Goal: Task Accomplishment & Management: Use online tool/utility

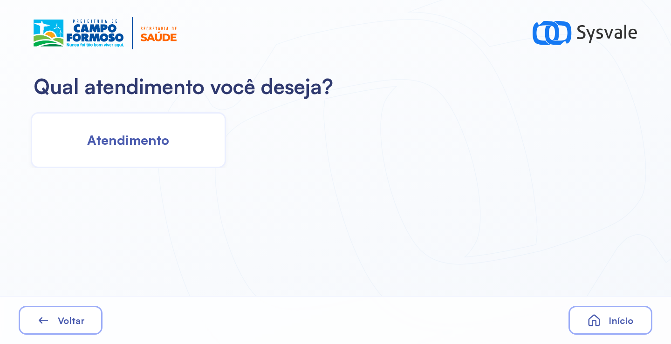
click at [185, 157] on div "Atendimento" at bounding box center [128, 140] width 195 height 56
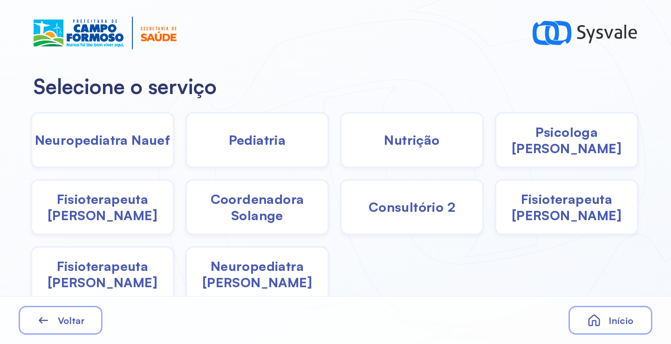
click at [279, 152] on div "Pediatria" at bounding box center [256, 140] width 143 height 56
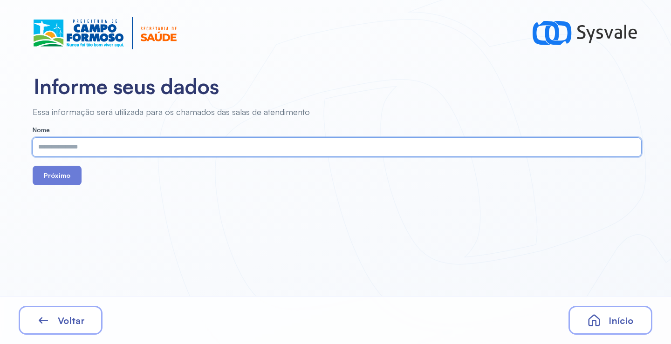
paste input "**********"
type input "**********"
click at [54, 174] on button "Próximo" at bounding box center [57, 176] width 49 height 20
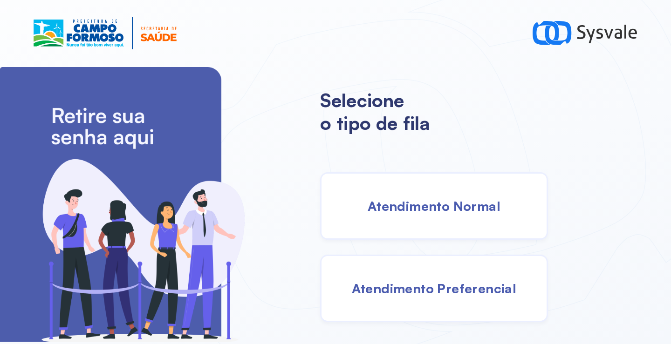
click at [414, 209] on span "Atendimento Normal" at bounding box center [433, 206] width 133 height 16
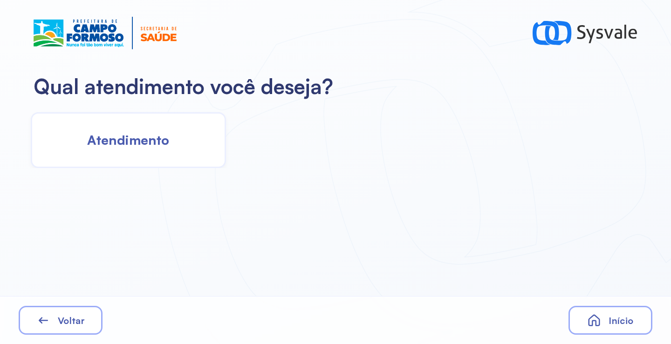
click at [183, 160] on div "Atendimento" at bounding box center [128, 140] width 195 height 56
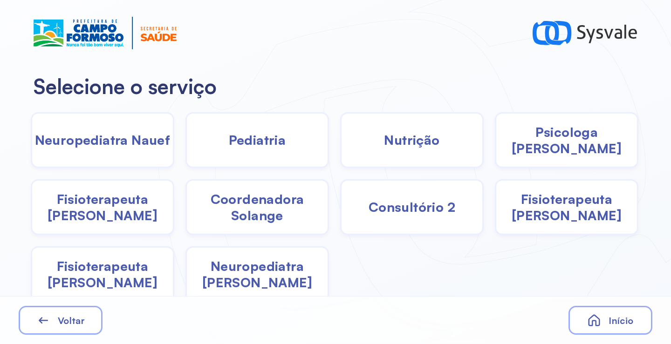
click at [295, 136] on div "Pediatria" at bounding box center [256, 140] width 143 height 56
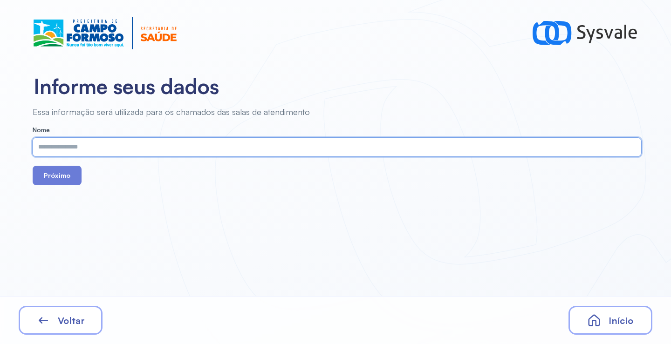
paste input "**********"
type input "**********"
click at [66, 176] on button "Próximo" at bounding box center [57, 176] width 49 height 20
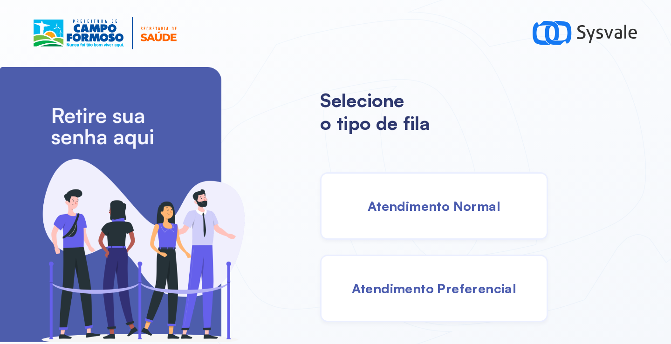
click at [416, 210] on span "Atendimento Normal" at bounding box center [433, 206] width 133 height 16
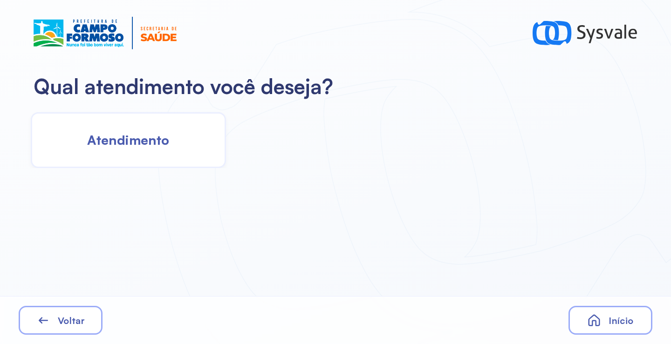
drag, startPoint x: 135, startPoint y: 141, endPoint x: 145, endPoint y: 142, distance: 10.0
click at [145, 142] on span "Atendimento" at bounding box center [128, 140] width 82 height 16
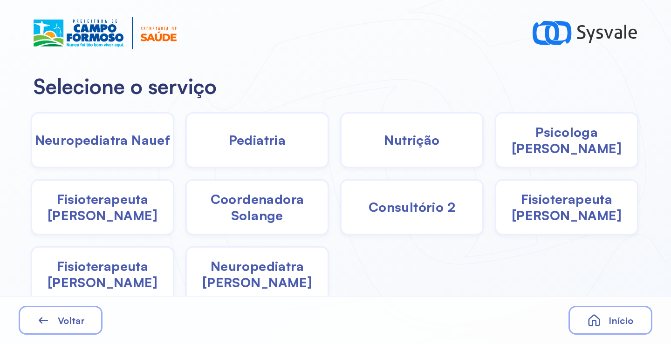
click at [229, 146] on span "Pediatria" at bounding box center [257, 140] width 57 height 16
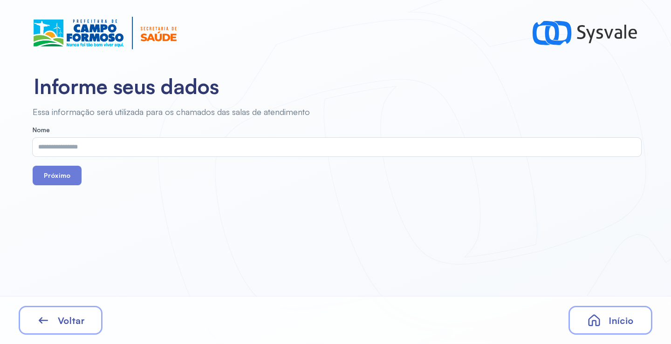
click at [82, 313] on div "Voltar" at bounding box center [61, 320] width 84 height 29
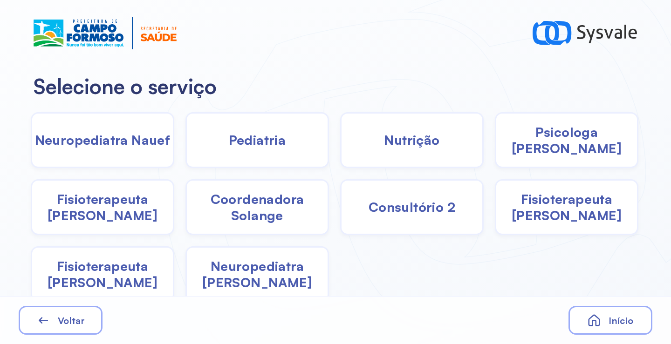
click at [277, 205] on span "Coordenadora Solange" at bounding box center [257, 207] width 141 height 33
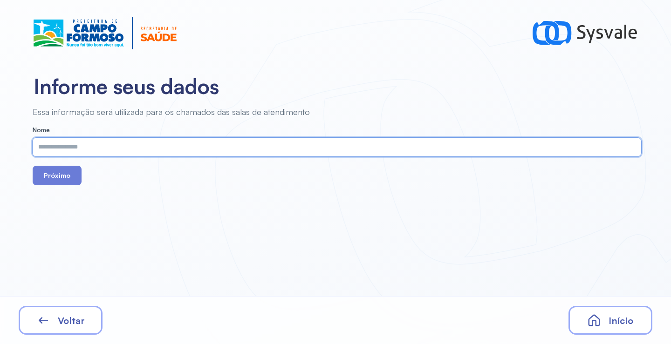
paste input "**********"
type input "**********"
click at [62, 172] on button "Próximo" at bounding box center [57, 176] width 49 height 20
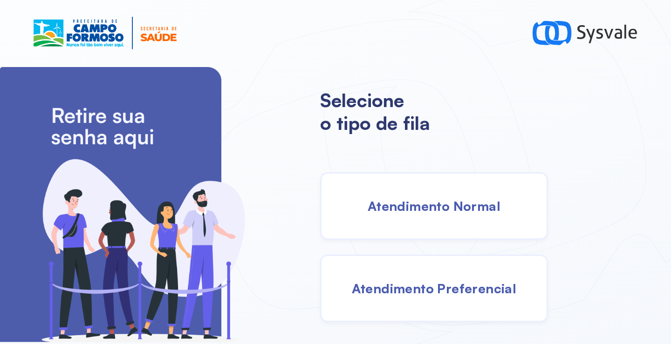
click at [373, 178] on div "Atendimento Normal" at bounding box center [434, 206] width 228 height 68
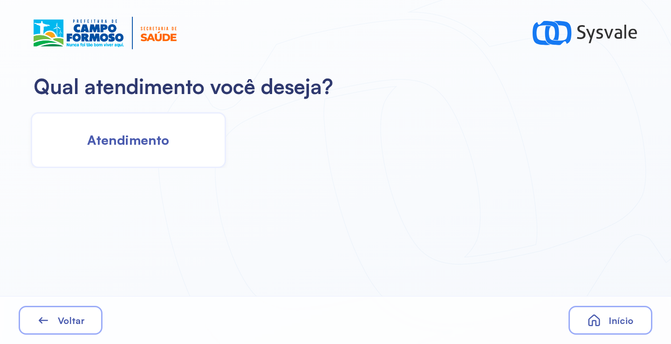
click at [195, 154] on div "Atendimento" at bounding box center [128, 140] width 195 height 56
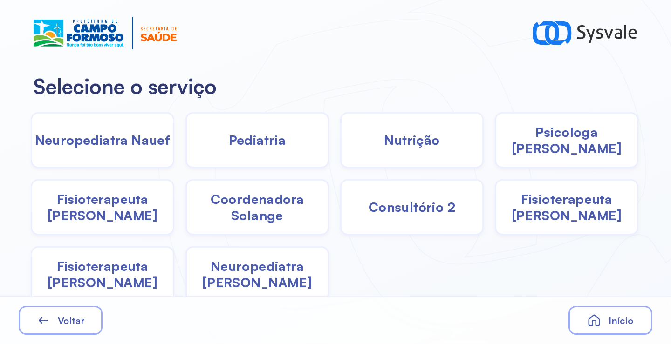
click at [251, 156] on div "Pediatria" at bounding box center [256, 140] width 143 height 56
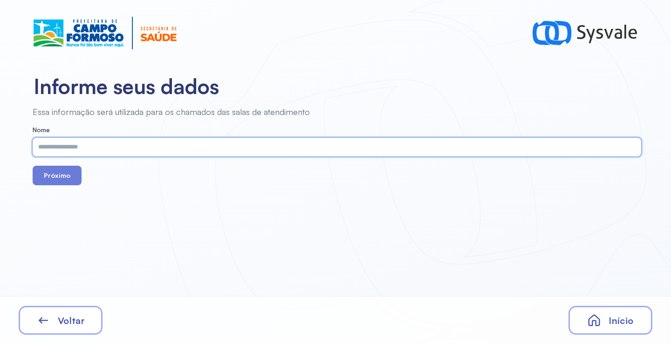
paste input "**********"
type input "**********"
click at [58, 181] on button "Próximo" at bounding box center [57, 176] width 49 height 20
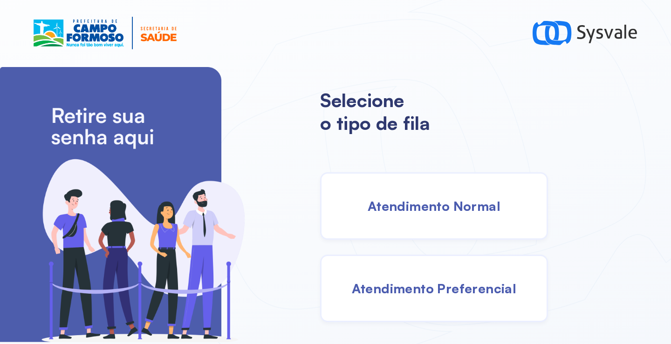
click at [446, 190] on div "Atendimento Normal" at bounding box center [434, 206] width 228 height 68
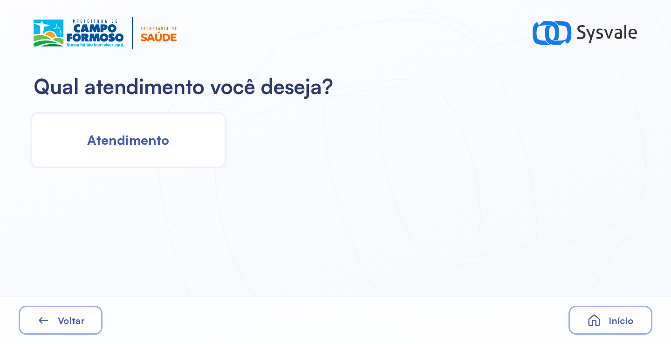
click at [183, 145] on div "Atendimento" at bounding box center [128, 140] width 195 height 56
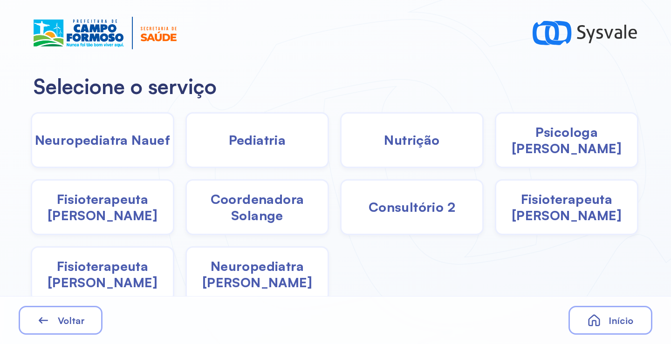
click at [297, 147] on div "Pediatria" at bounding box center [256, 140] width 143 height 56
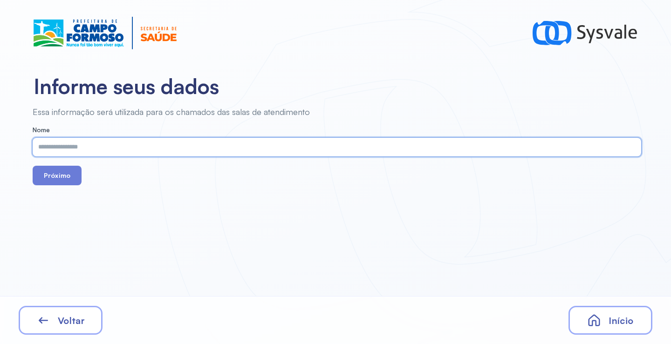
paste input "**********"
type input "**********"
drag, startPoint x: 72, startPoint y: 178, endPoint x: 135, endPoint y: 14, distance: 175.8
click at [72, 177] on button "Próximo" at bounding box center [57, 176] width 49 height 20
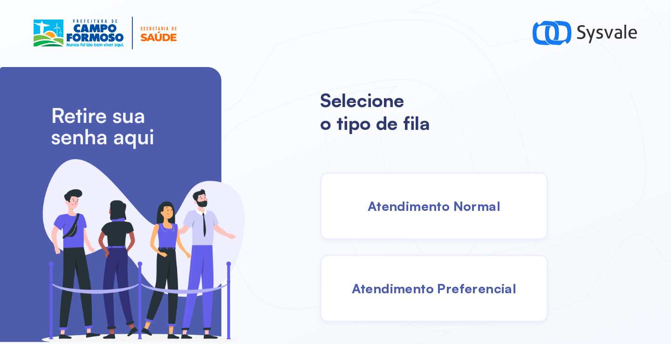
click at [416, 224] on div "Atendimento Normal" at bounding box center [434, 206] width 228 height 68
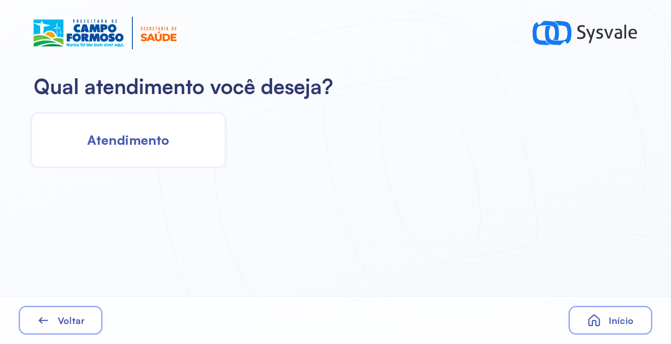
click at [156, 147] on span "Atendimento" at bounding box center [128, 140] width 82 height 16
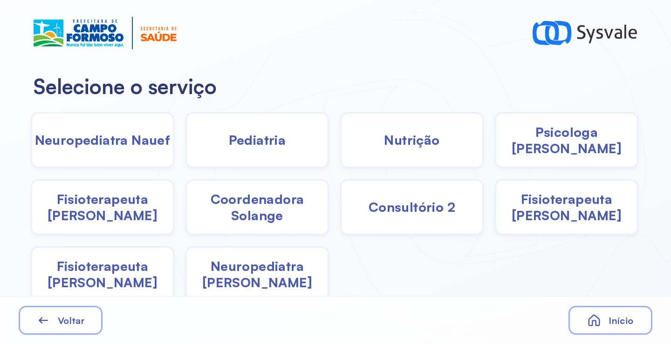
click at [249, 145] on span "Pediatria" at bounding box center [257, 140] width 57 height 16
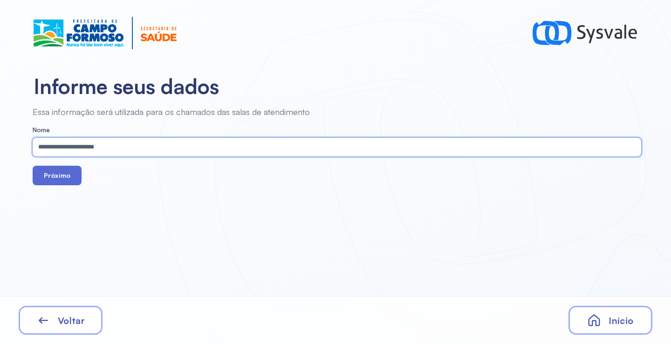
type input "**********"
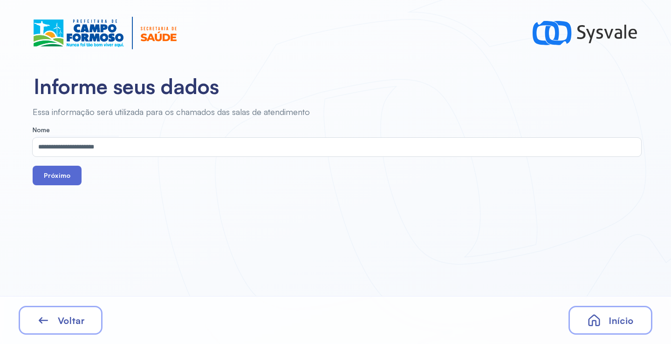
click at [46, 169] on button "Próximo" at bounding box center [57, 176] width 49 height 20
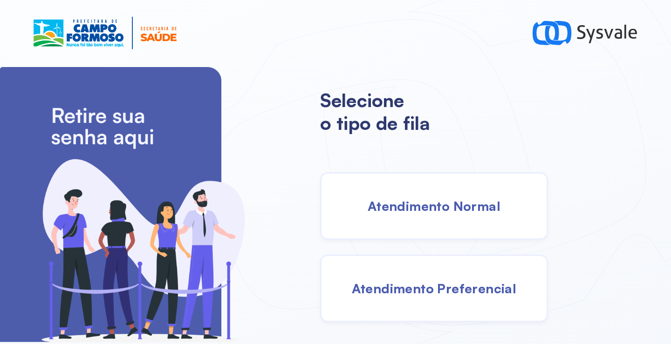
drag, startPoint x: 419, startPoint y: 203, endPoint x: 413, endPoint y: 202, distance: 5.7
click at [413, 202] on span "Atendimento Normal" at bounding box center [433, 206] width 133 height 16
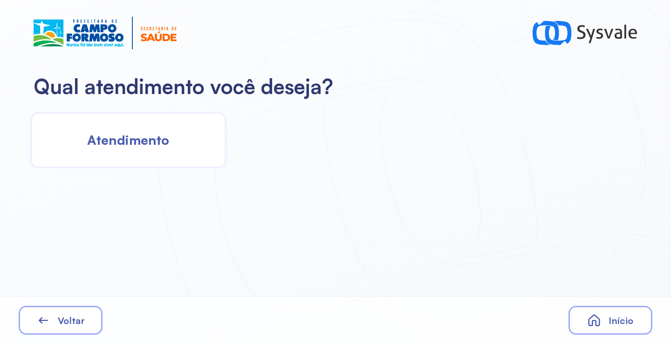
click at [177, 148] on div "Atendimento" at bounding box center [128, 140] width 195 height 56
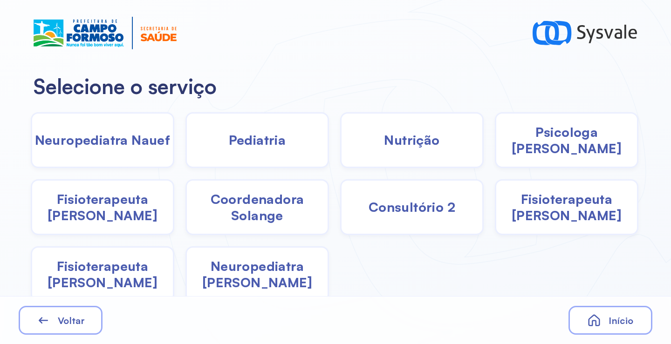
click at [240, 147] on span "Pediatria" at bounding box center [257, 140] width 57 height 16
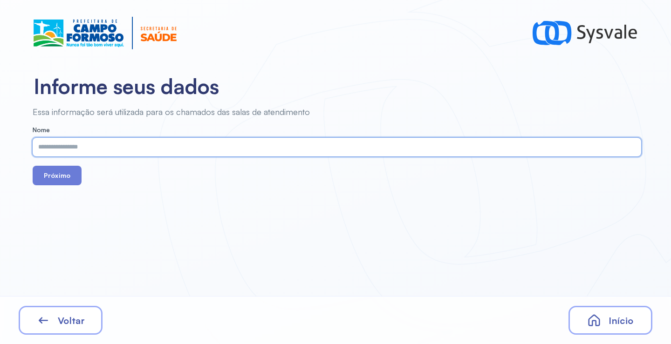
paste input "**********"
type input "**********"
click at [56, 177] on button "Próximo" at bounding box center [57, 176] width 49 height 20
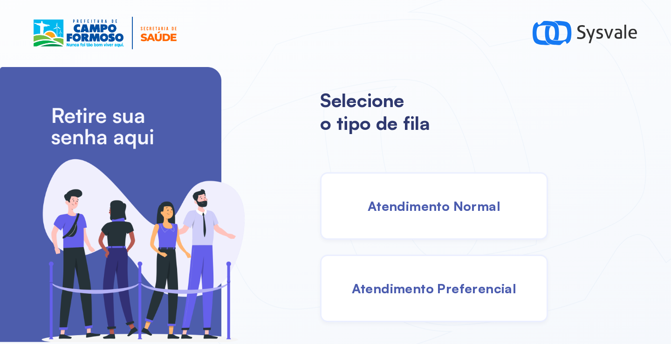
click at [440, 217] on div "Atendimento Normal" at bounding box center [434, 206] width 228 height 68
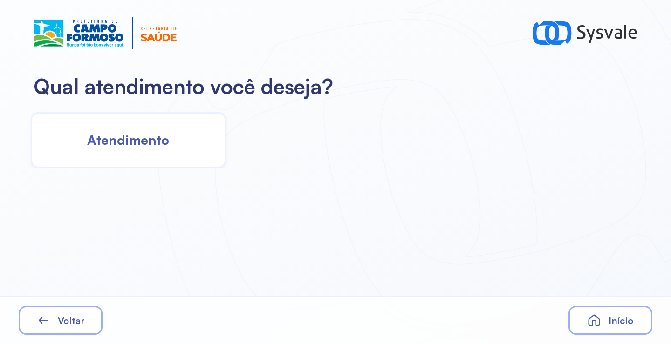
click at [156, 131] on div "Atendimento" at bounding box center [128, 140] width 195 height 56
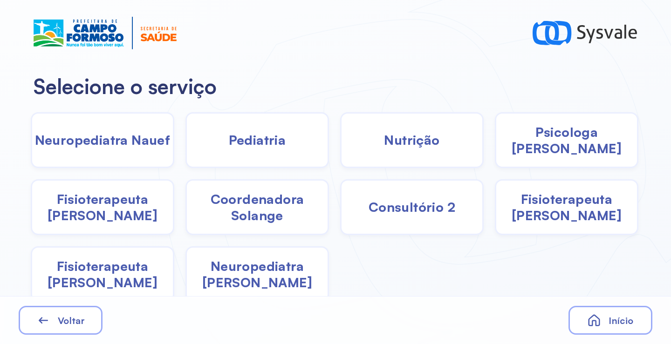
click at [267, 148] on span "Pediatria" at bounding box center [257, 140] width 57 height 16
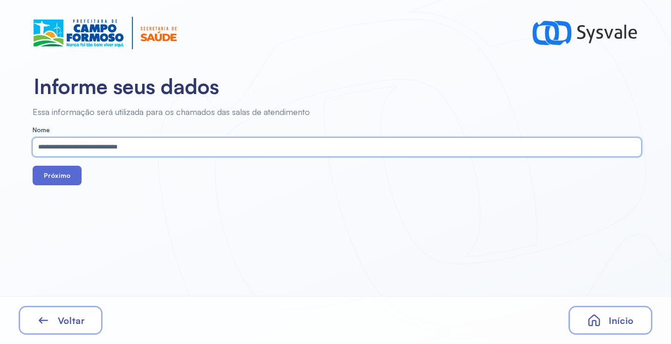
type input "**********"
drag, startPoint x: 60, startPoint y: 173, endPoint x: 86, endPoint y: 149, distance: 35.0
click at [60, 172] on button "Próximo" at bounding box center [57, 176] width 49 height 20
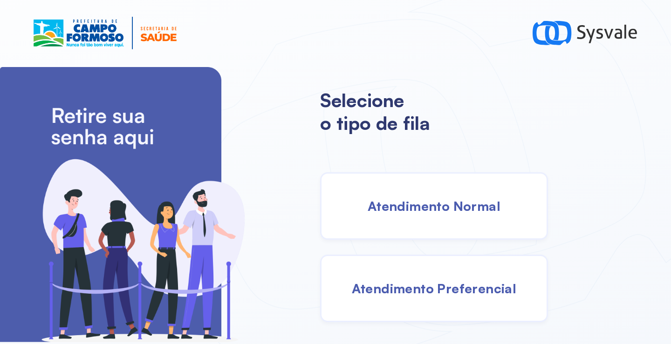
click at [424, 210] on span "Atendimento Normal" at bounding box center [433, 206] width 133 height 16
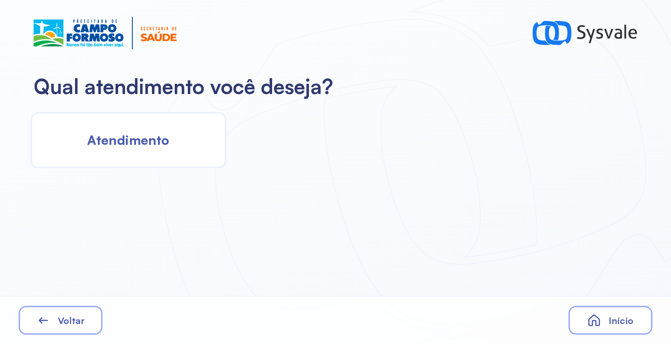
click at [159, 149] on div "Atendimento" at bounding box center [128, 140] width 195 height 56
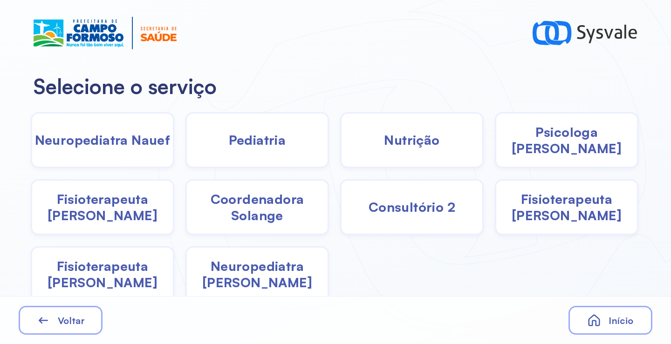
click at [416, 149] on div "Nutrição" at bounding box center [411, 140] width 143 height 56
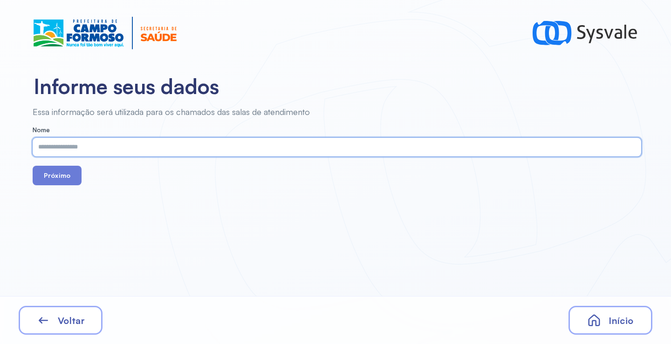
paste input "**********"
type input "**********"
click at [41, 173] on button "Próximo" at bounding box center [57, 176] width 49 height 20
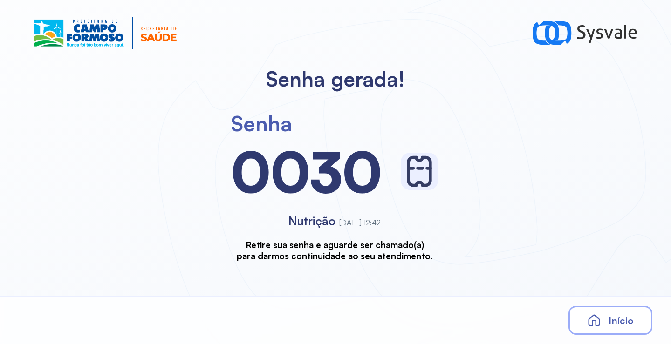
click at [609, 320] on span "Início" at bounding box center [620, 321] width 25 height 12
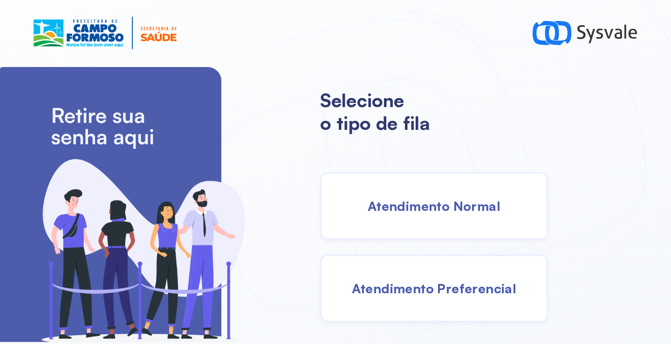
click at [415, 204] on span "Atendimento Normal" at bounding box center [433, 206] width 133 height 16
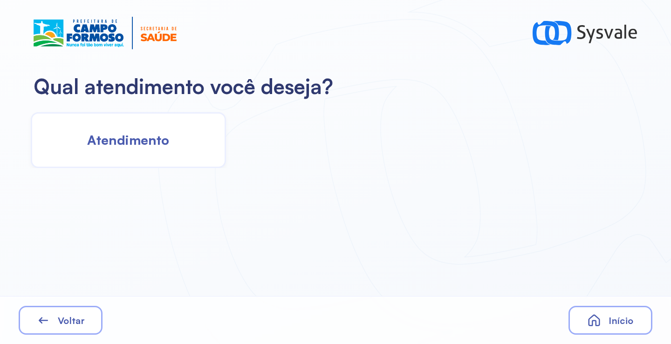
click at [167, 132] on span "Atendimento" at bounding box center [128, 140] width 82 height 16
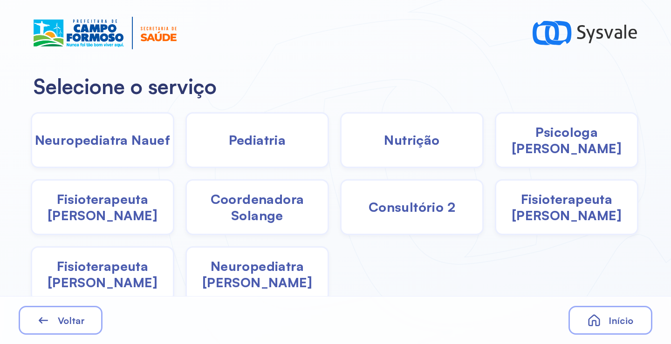
click at [377, 144] on div "Nutrição" at bounding box center [411, 140] width 143 height 56
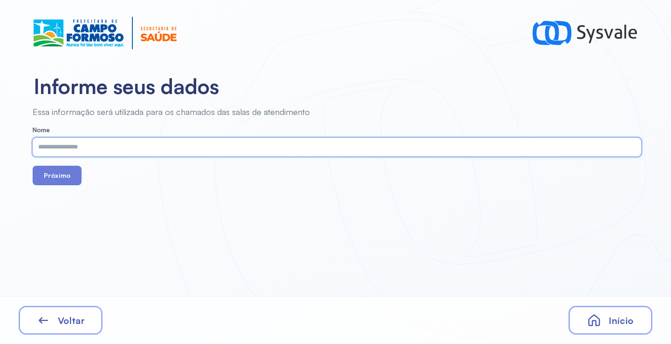
paste input "**********"
type input "**********"
click at [69, 175] on button "Próximo" at bounding box center [57, 176] width 49 height 20
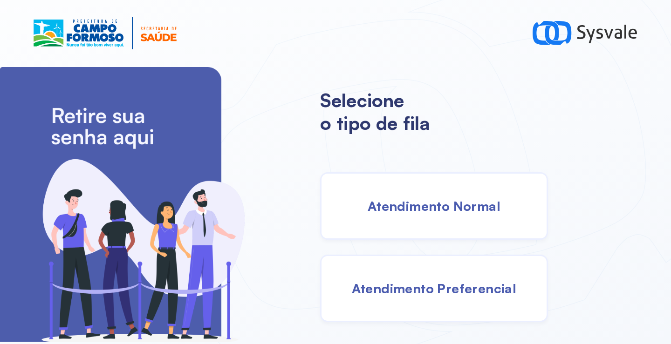
click at [453, 197] on div "Atendimento Normal" at bounding box center [434, 206] width 228 height 68
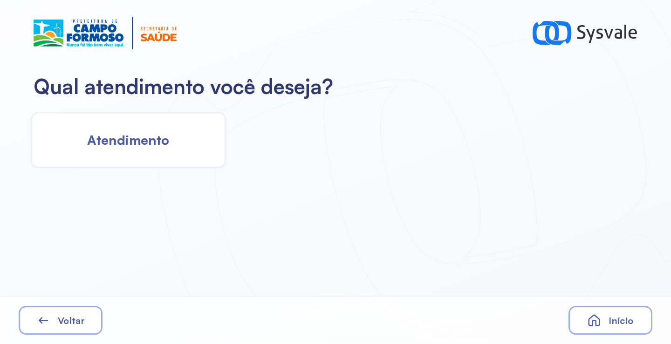
click at [146, 135] on span "Atendimento" at bounding box center [128, 140] width 82 height 16
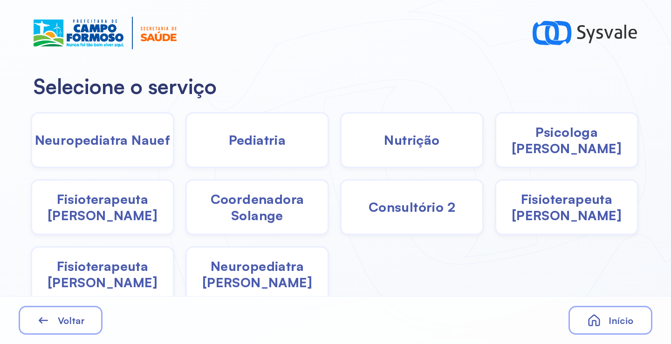
click at [516, 151] on div "Psicologa [PERSON_NAME]" at bounding box center [566, 140] width 143 height 56
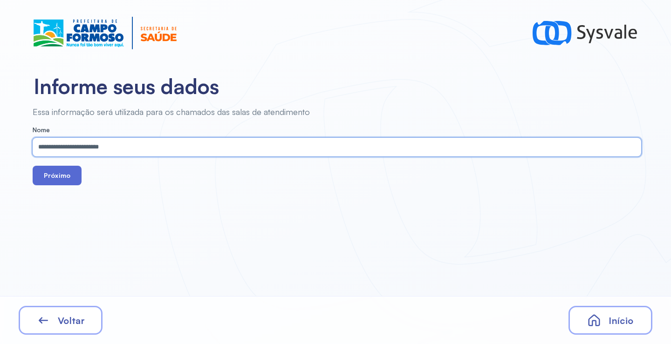
type input "**********"
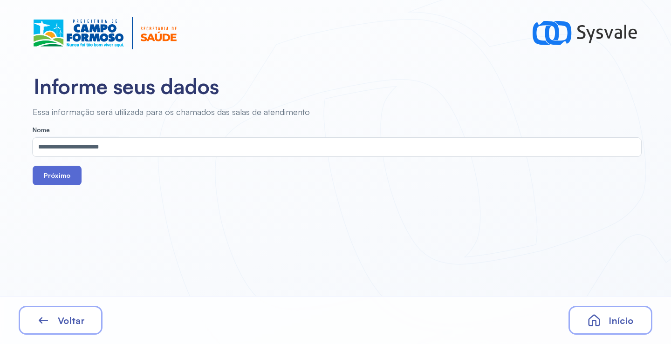
click at [54, 175] on button "Próximo" at bounding box center [57, 176] width 49 height 20
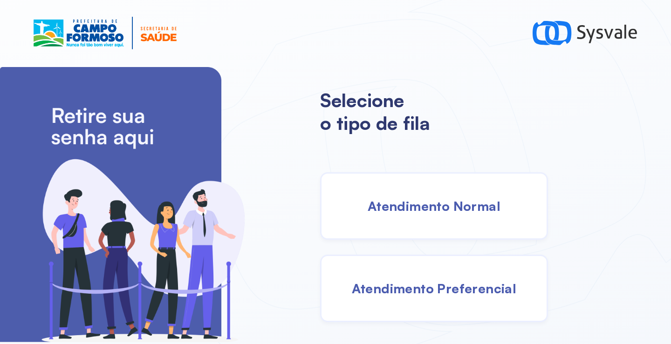
click at [399, 202] on span "Atendimento Normal" at bounding box center [433, 206] width 133 height 16
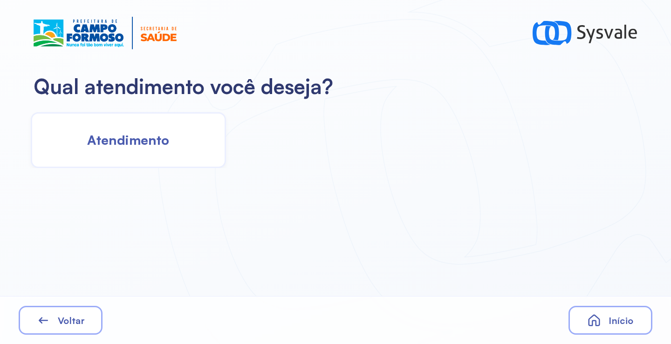
click at [141, 142] on span "Atendimento" at bounding box center [128, 140] width 82 height 16
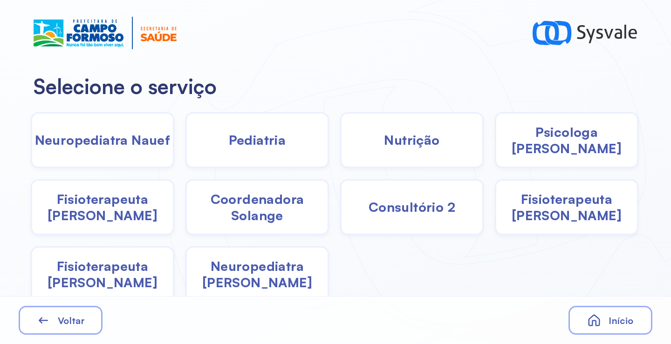
click at [223, 154] on div "Pediatria" at bounding box center [256, 140] width 143 height 56
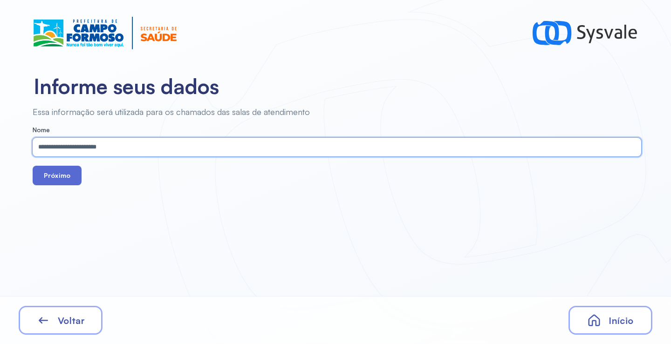
type input "**********"
click at [63, 181] on button "Próximo" at bounding box center [57, 176] width 49 height 20
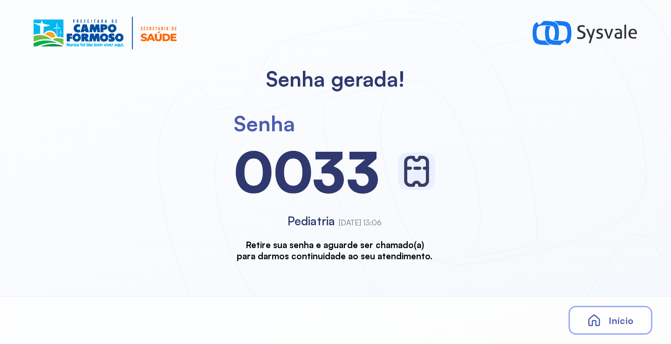
click at [631, 330] on div "Início" at bounding box center [610, 320] width 84 height 29
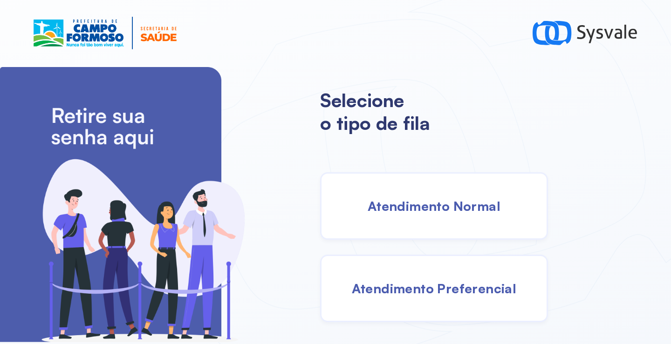
click at [425, 215] on div "Atendimento Normal" at bounding box center [434, 206] width 228 height 68
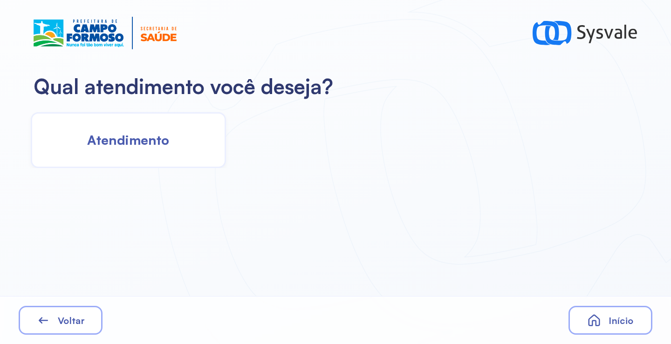
click at [171, 144] on div "Atendimento" at bounding box center [128, 140] width 195 height 56
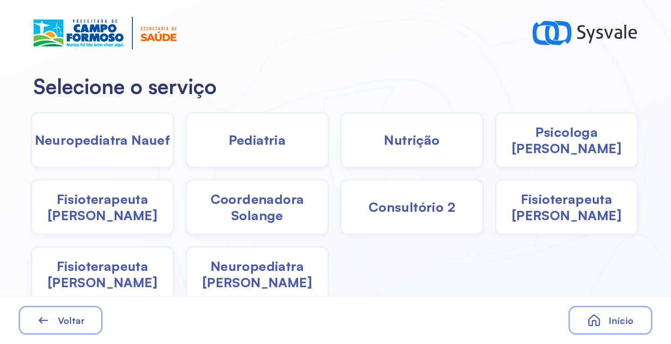
click at [238, 146] on span "Pediatria" at bounding box center [257, 140] width 57 height 16
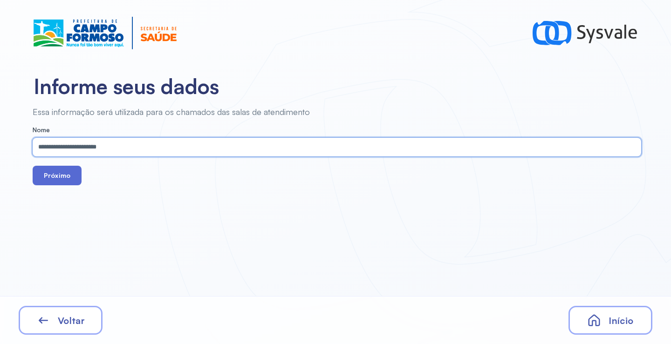
type input "**********"
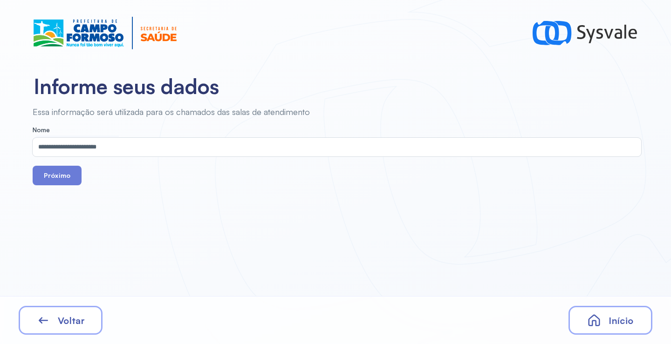
drag, startPoint x: 63, startPoint y: 182, endPoint x: 103, endPoint y: 167, distance: 43.0
click at [63, 180] on button "Próximo" at bounding box center [57, 176] width 49 height 20
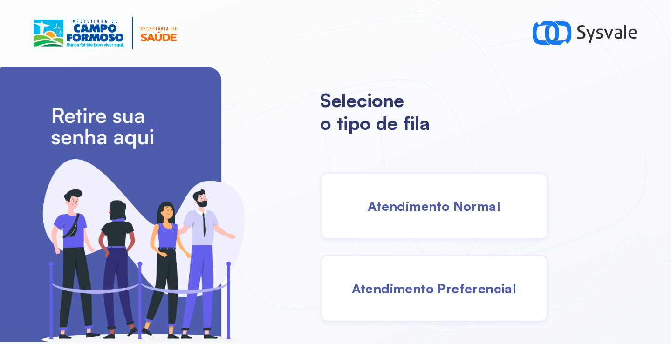
click at [415, 201] on span "Atendimento Normal" at bounding box center [433, 206] width 133 height 16
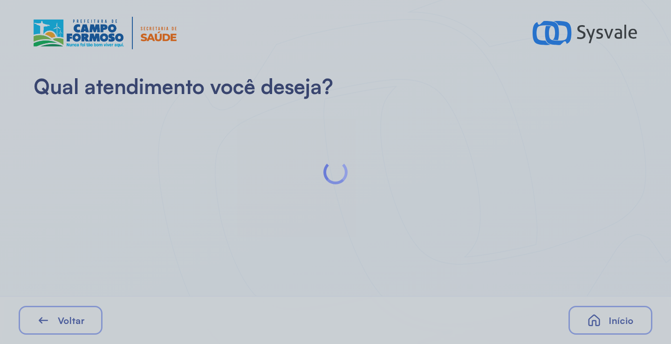
click at [182, 131] on div at bounding box center [335, 172] width 671 height 344
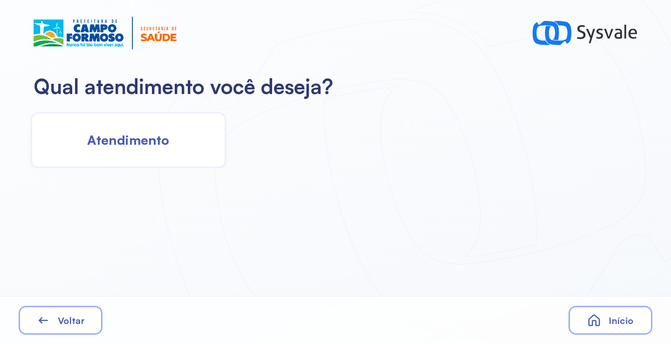
click at [137, 144] on span "Atendimento" at bounding box center [128, 140] width 82 height 16
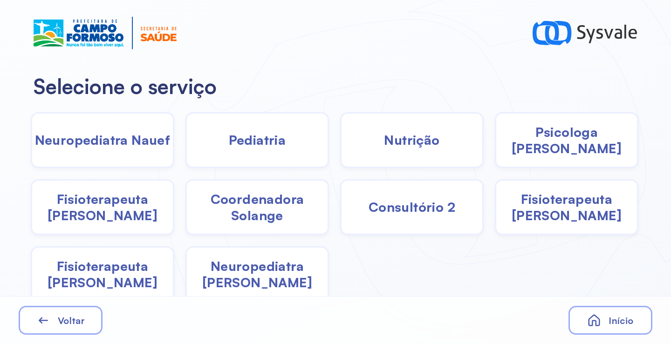
click at [258, 148] on span "Pediatria" at bounding box center [257, 140] width 57 height 16
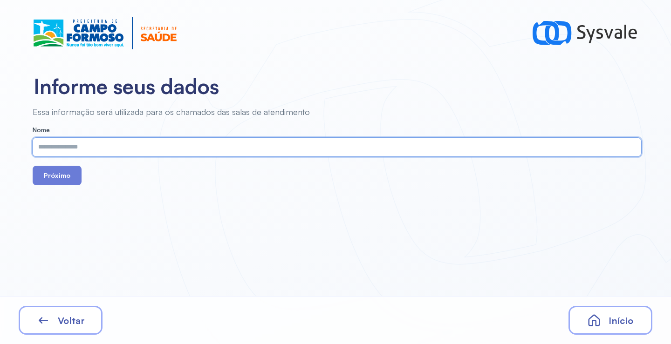
paste input "**********"
type input "**********"
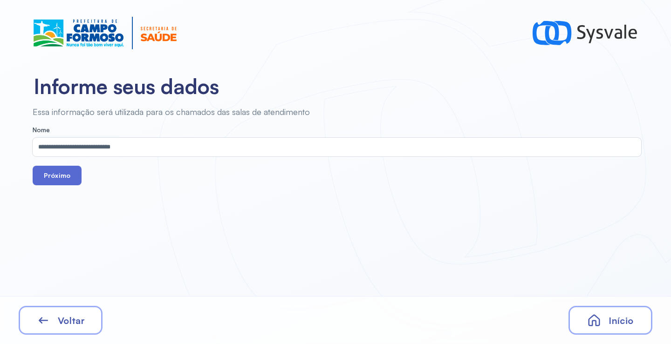
click at [70, 179] on button "Próximo" at bounding box center [57, 176] width 49 height 20
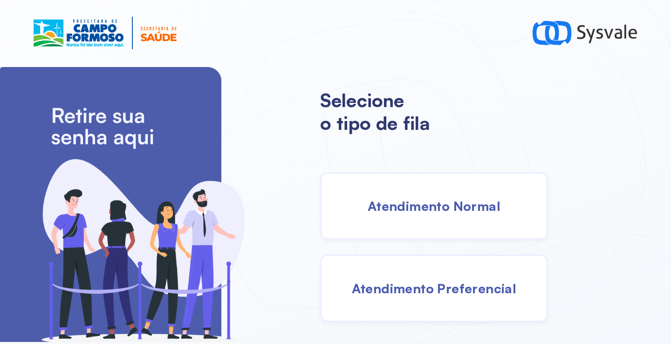
click at [459, 209] on span "Atendimento Normal" at bounding box center [433, 206] width 133 height 16
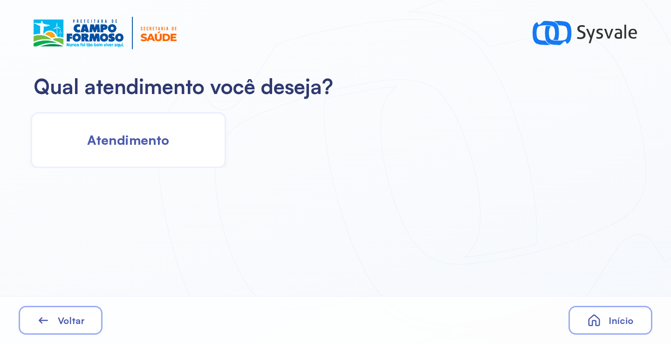
click at [181, 157] on div "Atendimento" at bounding box center [128, 140] width 195 height 56
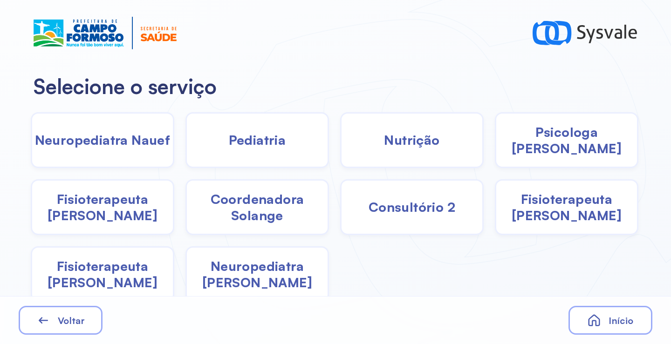
click at [285, 142] on div "Pediatria" at bounding box center [256, 140] width 143 height 56
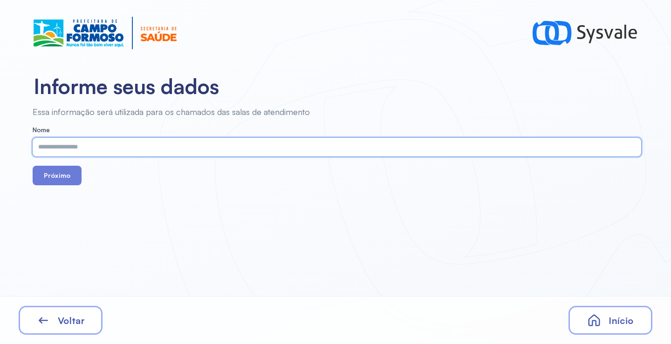
paste input "**********"
type input "**********"
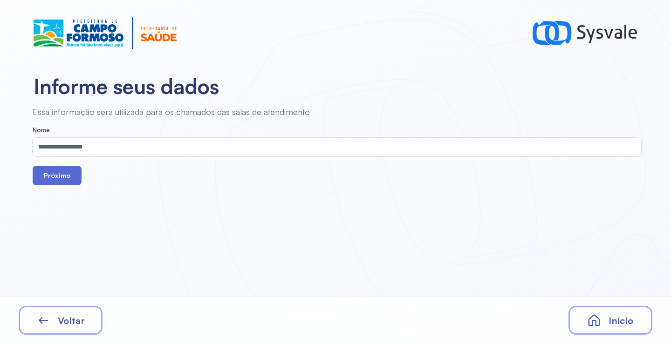
drag, startPoint x: 66, startPoint y: 174, endPoint x: 132, endPoint y: 130, distance: 79.7
click at [66, 173] on button "Próximo" at bounding box center [57, 176] width 49 height 20
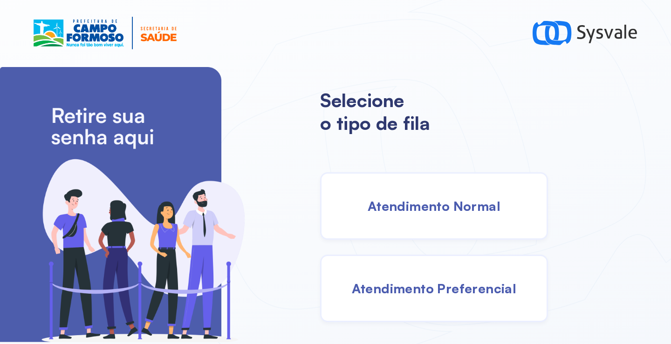
click at [436, 217] on div "Atendimento Normal" at bounding box center [434, 206] width 228 height 68
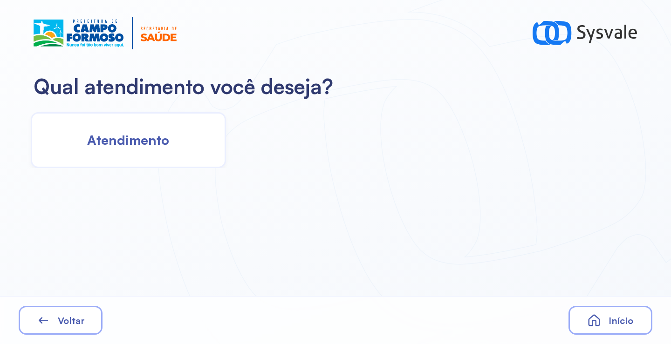
click at [110, 131] on div "Atendimento" at bounding box center [128, 140] width 195 height 56
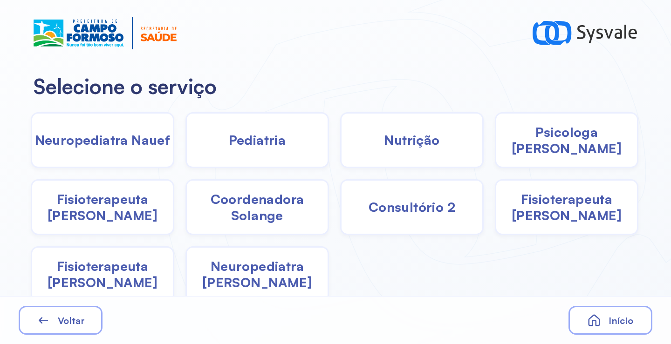
click at [259, 140] on span "Pediatria" at bounding box center [257, 140] width 57 height 16
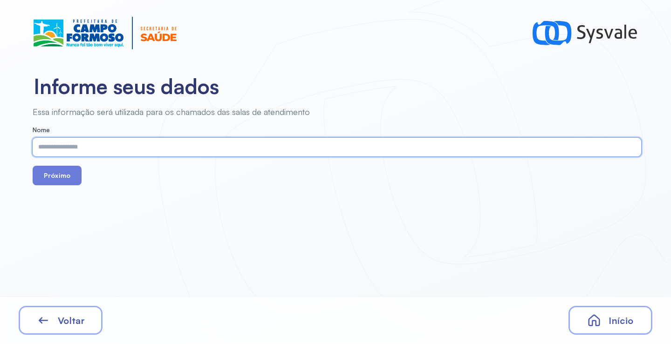
paste input "**********"
type input "**********"
click at [45, 167] on button "Próximo" at bounding box center [57, 176] width 49 height 20
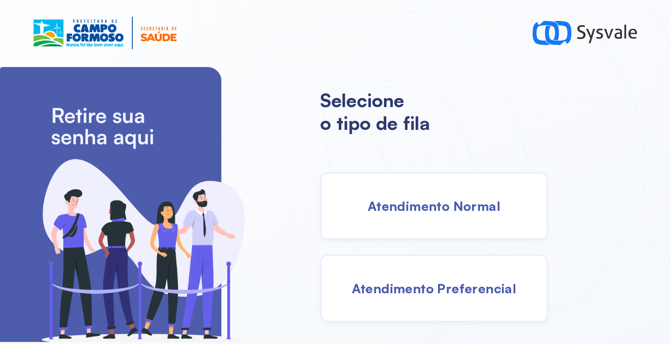
click at [432, 186] on div "Atendimento Normal" at bounding box center [434, 206] width 228 height 68
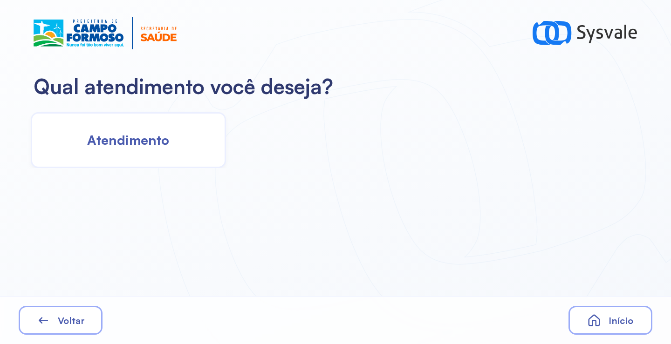
click at [117, 116] on div "Atendimento" at bounding box center [128, 140] width 195 height 56
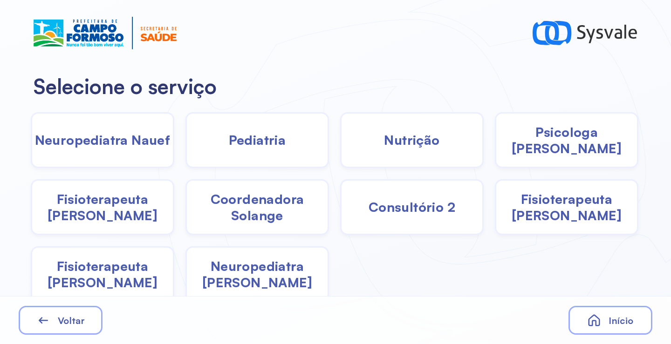
click at [264, 137] on span "Pediatria" at bounding box center [257, 140] width 57 height 16
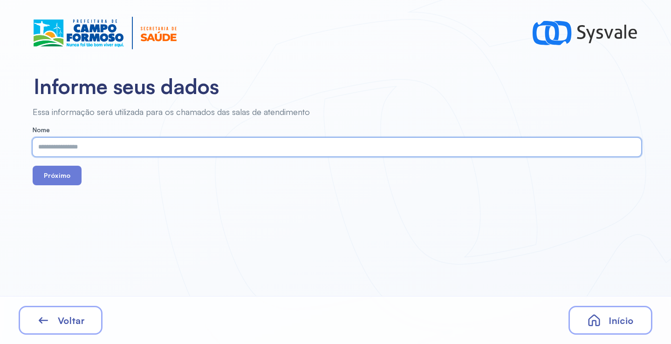
paste input "**********"
type input "**********"
click at [68, 177] on button "Próximo" at bounding box center [57, 176] width 49 height 20
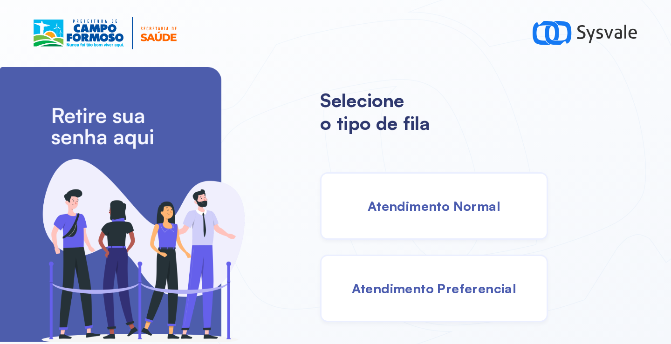
click at [395, 283] on span "Atendimento Preferencial" at bounding box center [434, 288] width 165 height 16
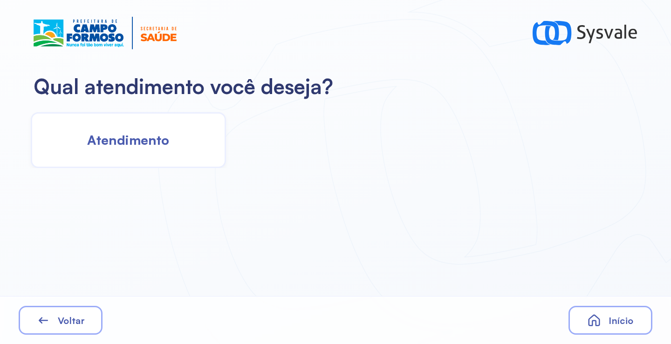
click at [172, 139] on div "Atendimento" at bounding box center [128, 140] width 195 height 56
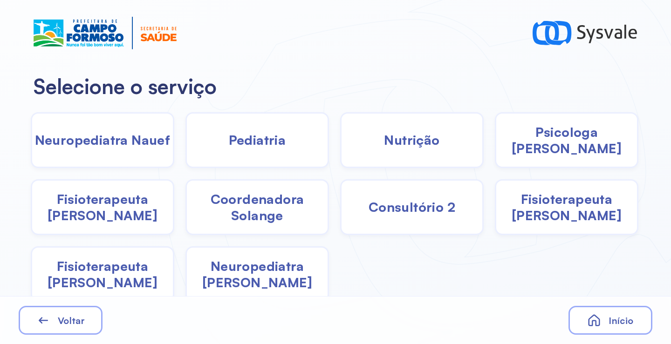
click at [258, 143] on span "Pediatria" at bounding box center [257, 140] width 57 height 16
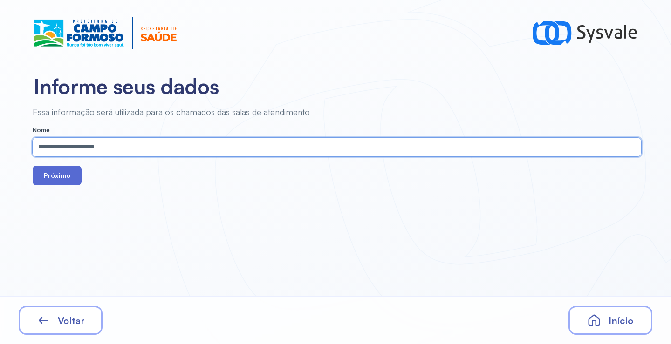
click at [46, 177] on button "Próximo" at bounding box center [57, 176] width 49 height 20
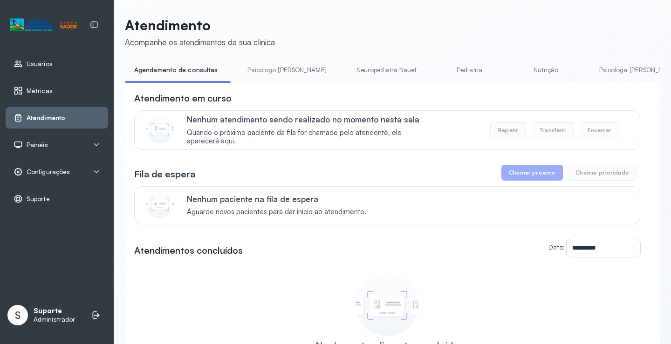
click at [270, 63] on link "Psicologo [PERSON_NAME]" at bounding box center [286, 69] width 97 height 15
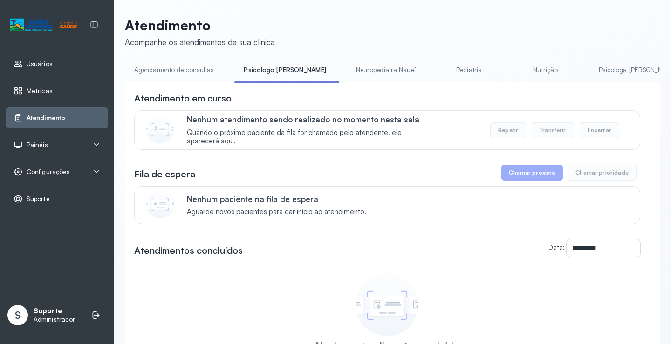
click at [189, 68] on link "Agendamento de consultas" at bounding box center [174, 69] width 98 height 15
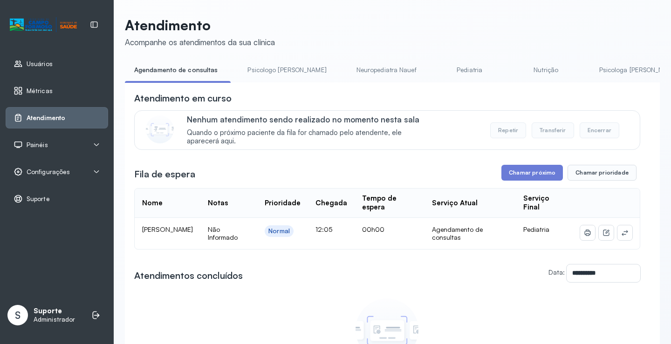
click at [626, 238] on td at bounding box center [605, 233] width 67 height 31
click at [621, 235] on icon at bounding box center [624, 232] width 7 height 7
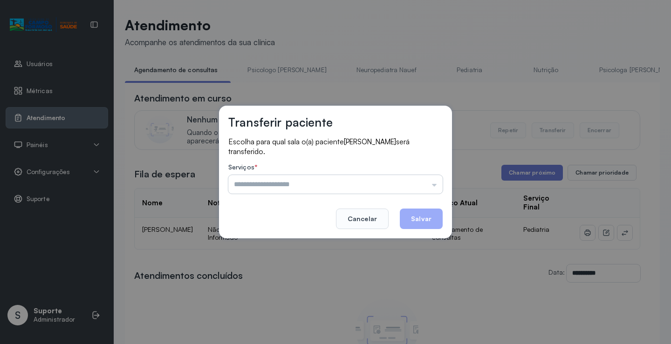
click at [402, 185] on input "text" at bounding box center [335, 184] width 214 height 19
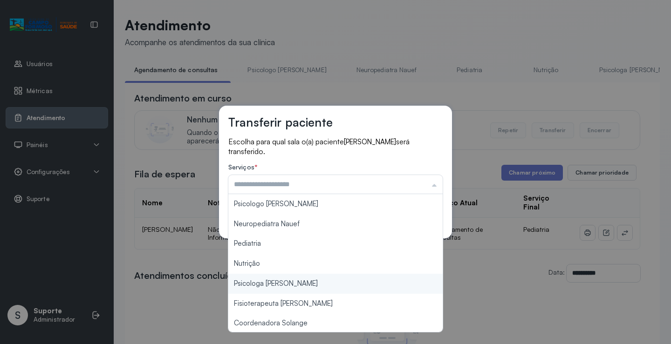
scroll to position [140, 0]
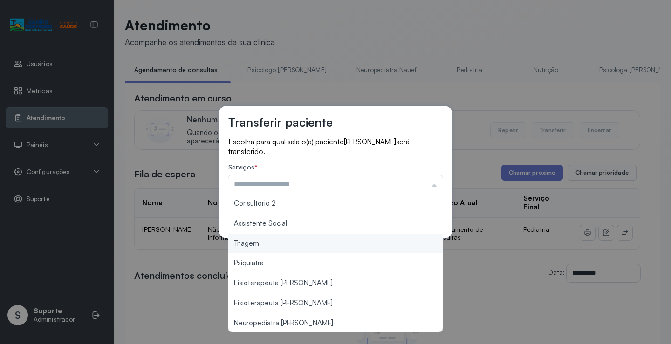
type input "*******"
drag, startPoint x: 278, startPoint y: 247, endPoint x: 343, endPoint y: 237, distance: 64.9
click at [281, 245] on div "Transferir paciente Escolha para qual sala o(a) paciente [PERSON_NAME] será tra…" at bounding box center [335, 172] width 671 height 344
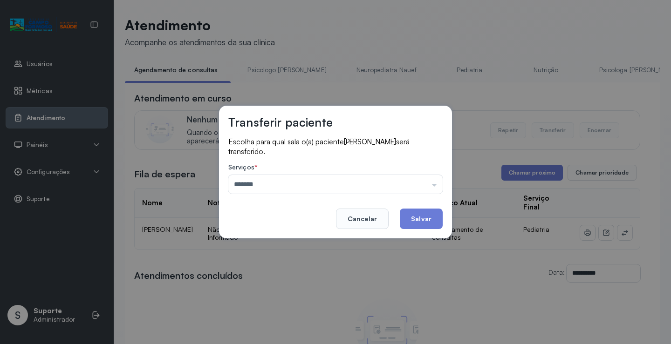
click at [420, 224] on button "Salvar" at bounding box center [421, 219] width 43 height 20
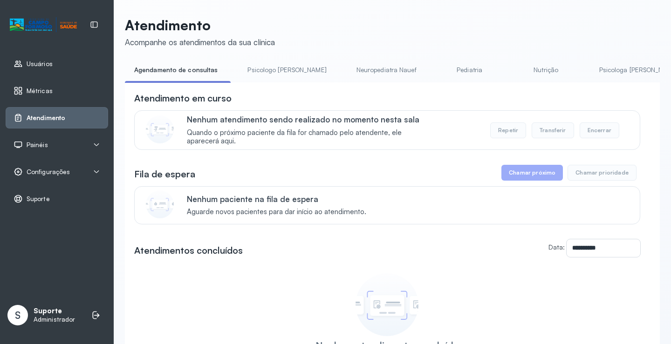
click at [262, 70] on link "Psicologo [PERSON_NAME]" at bounding box center [286, 69] width 97 height 15
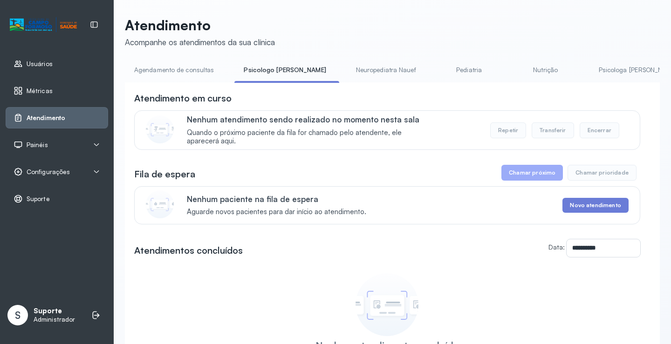
click at [187, 75] on link "Agendamento de consultas" at bounding box center [174, 69] width 98 height 15
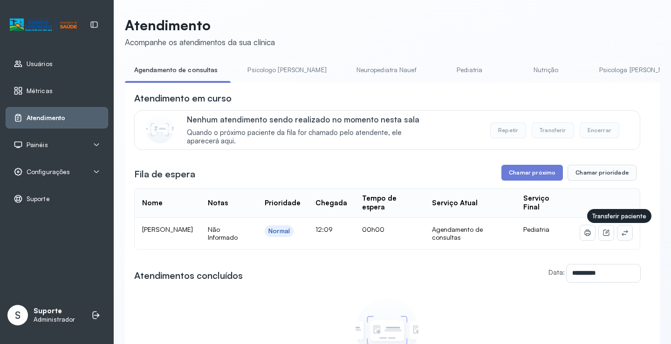
click at [618, 239] on button at bounding box center [624, 232] width 15 height 15
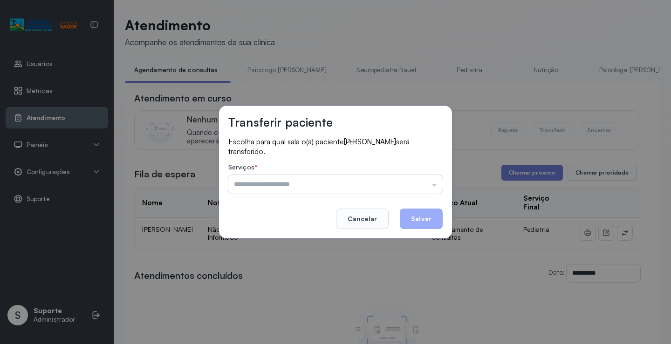
click at [380, 176] on input "text" at bounding box center [335, 184] width 214 height 19
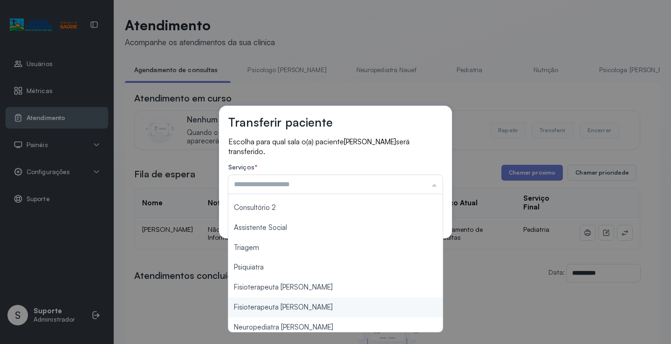
scroll to position [141, 0]
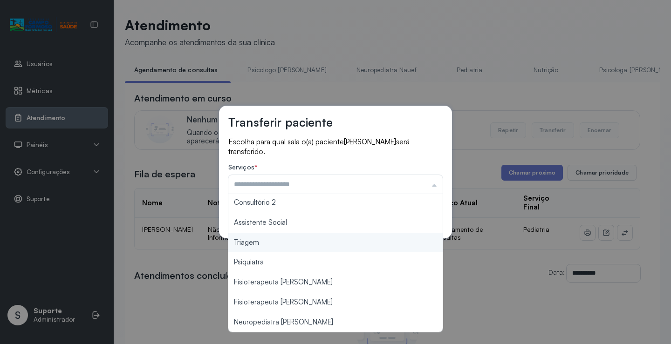
type input "*******"
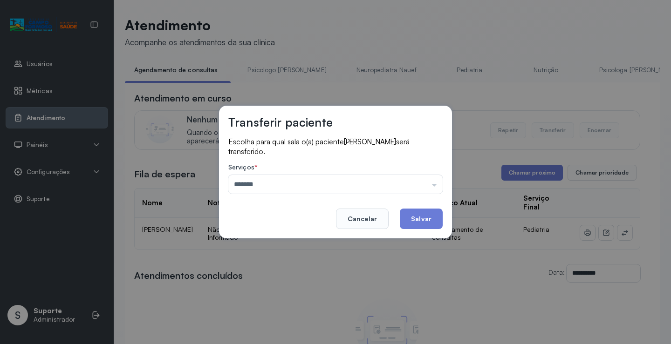
drag, startPoint x: 268, startPoint y: 241, endPoint x: 367, endPoint y: 227, distance: 100.6
click at [269, 240] on div "Transferir paciente Escolha para qual sala o(a) paciente [PERSON_NAME] será tra…" at bounding box center [335, 172] width 671 height 344
click at [406, 219] on button "Salvar" at bounding box center [421, 219] width 43 height 20
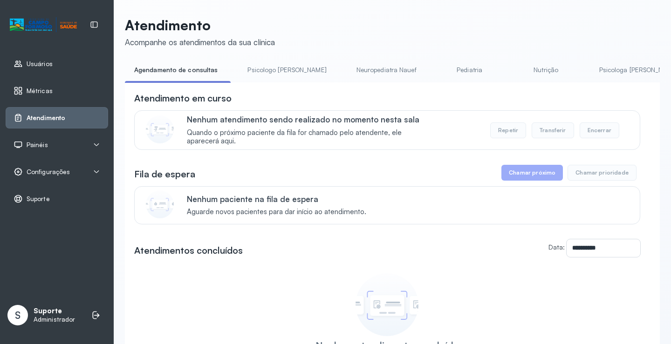
drag, startPoint x: 270, startPoint y: 70, endPoint x: 194, endPoint y: 69, distance: 75.9
click at [269, 70] on link "Psicologo [PERSON_NAME]" at bounding box center [286, 69] width 97 height 15
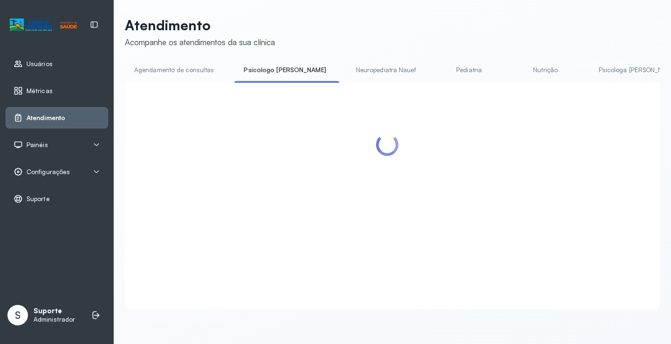
click at [184, 71] on link "Agendamento de consultas" at bounding box center [174, 69] width 98 height 15
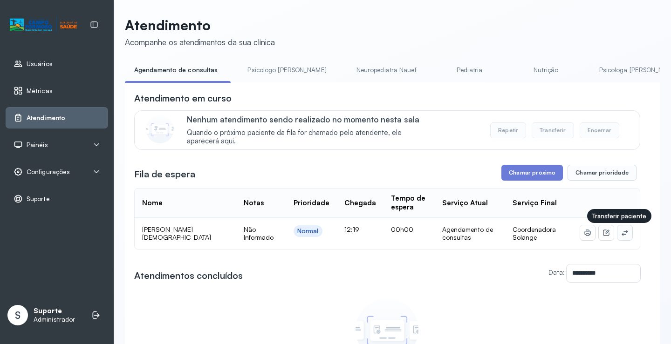
click at [621, 234] on icon at bounding box center [624, 232] width 7 height 7
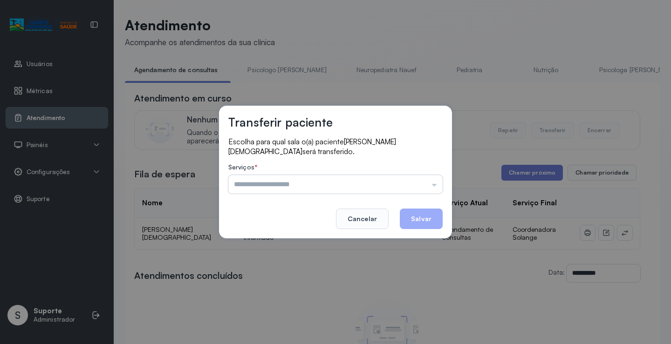
click at [429, 181] on input "text" at bounding box center [335, 184] width 214 height 19
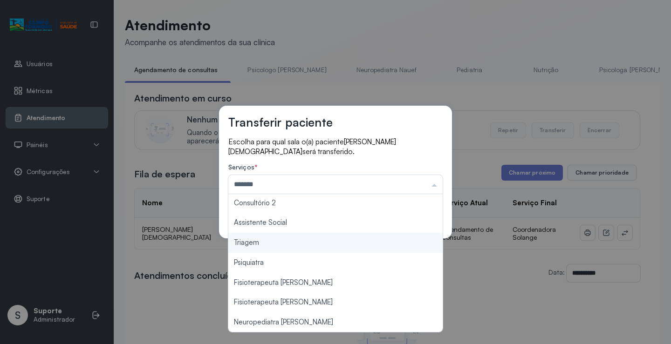
click at [261, 242] on div "Transferir paciente Escolha para qual sala o(a) paciente [PERSON_NAME] BISPO se…" at bounding box center [335, 172] width 671 height 344
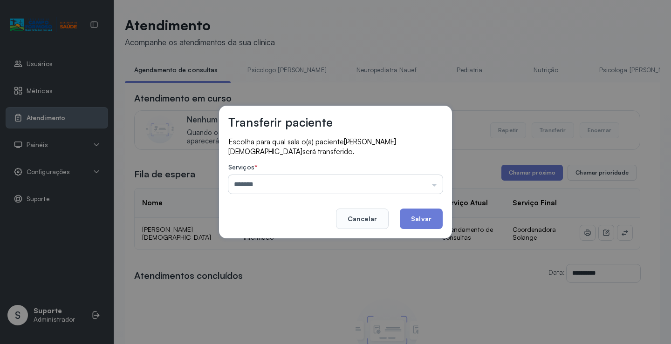
click at [376, 177] on input "*******" at bounding box center [335, 184] width 214 height 19
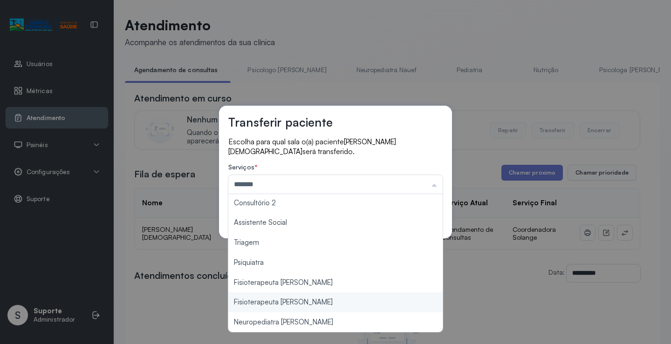
type input "**********"
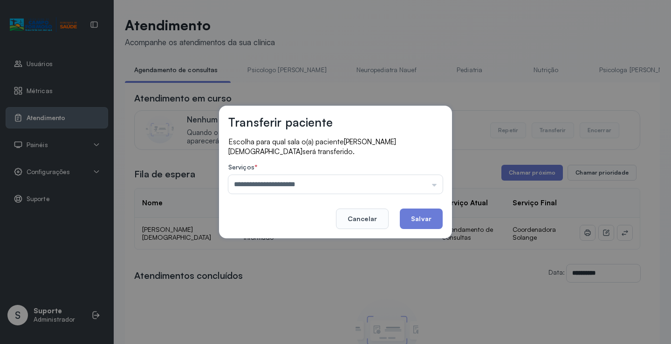
drag, startPoint x: 314, startPoint y: 304, endPoint x: 402, endPoint y: 248, distance: 104.2
click at [315, 302] on div "**********" at bounding box center [335, 172] width 671 height 344
click at [416, 223] on button "Salvar" at bounding box center [421, 219] width 43 height 20
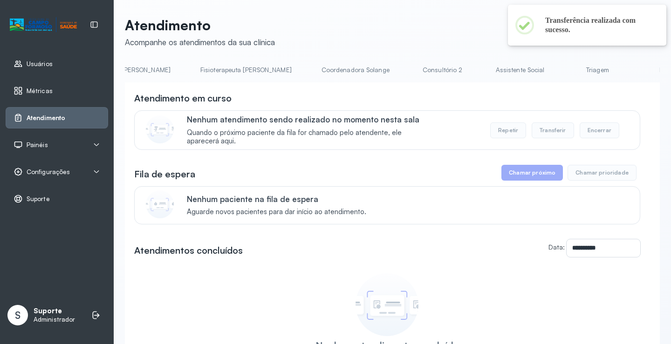
scroll to position [0, 540]
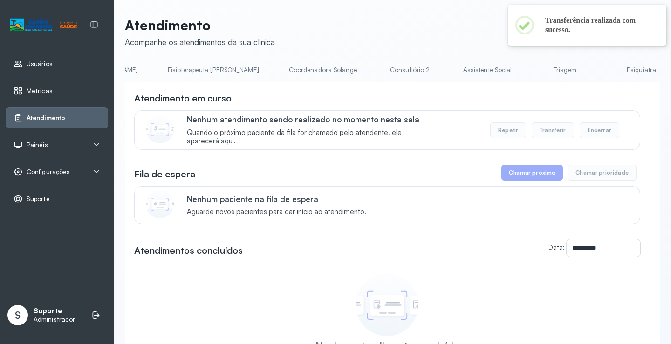
click at [532, 68] on link "Triagem" at bounding box center [564, 69] width 65 height 15
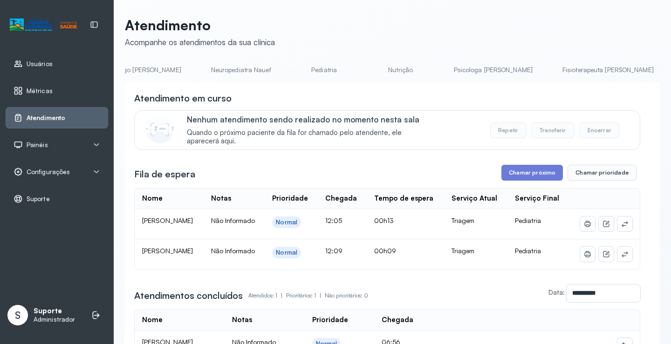
scroll to position [0, 0]
click at [159, 70] on link "Agendamento de consultas" at bounding box center [174, 69] width 98 height 15
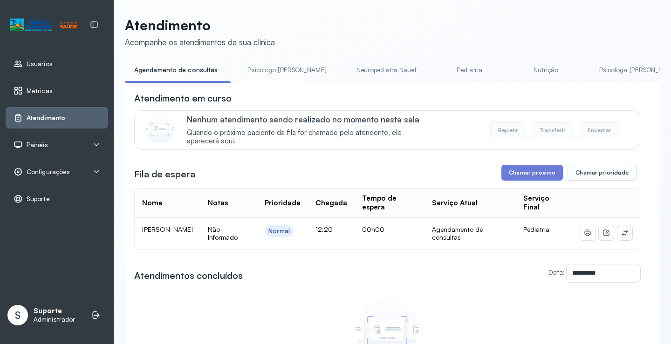
click at [621, 233] on icon at bounding box center [624, 232] width 7 height 7
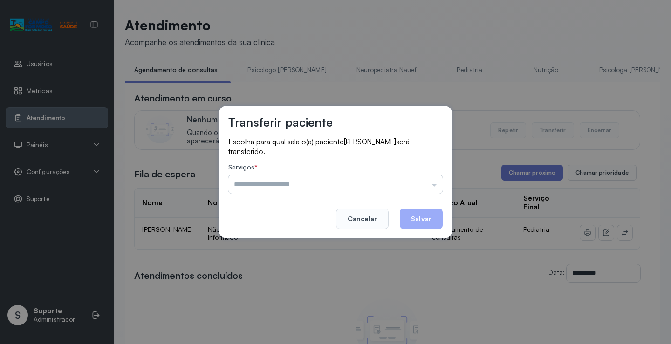
click at [417, 178] on input "text" at bounding box center [335, 184] width 214 height 19
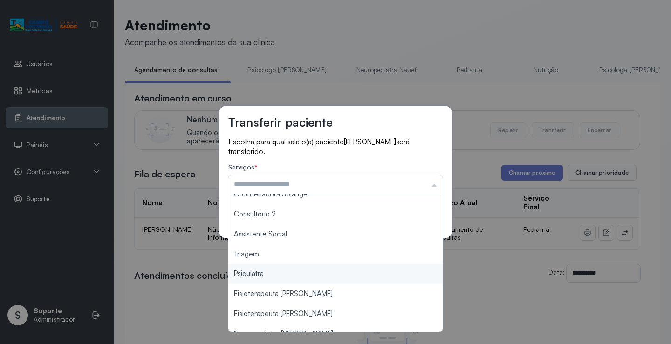
scroll to position [140, 0]
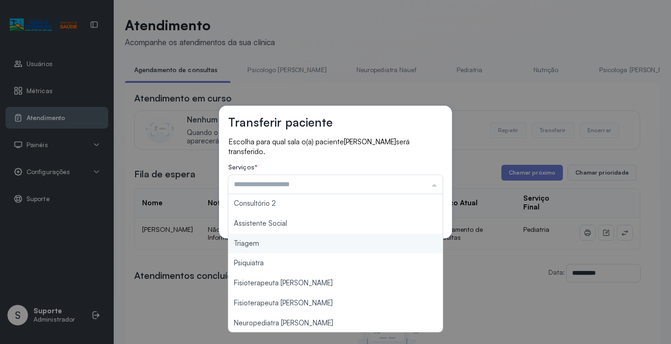
type input "*******"
click at [273, 248] on div "Transferir paciente Escolha para qual sala o(a) paciente [PERSON_NAME] será tra…" at bounding box center [335, 172] width 671 height 344
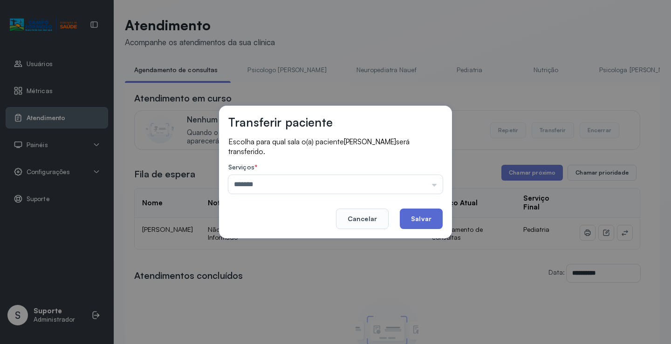
click at [424, 210] on button "Salvar" at bounding box center [421, 219] width 43 height 20
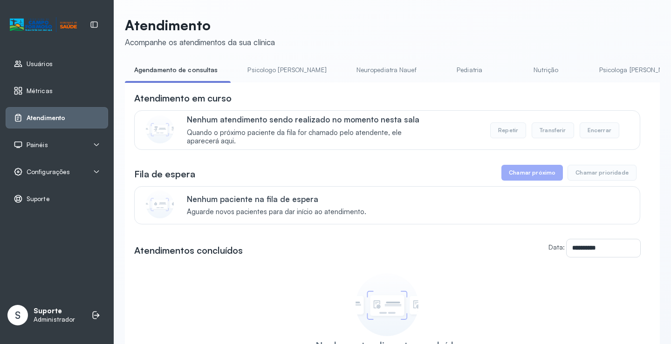
scroll to position [0, 5]
drag, startPoint x: 264, startPoint y: 75, endPoint x: 240, endPoint y: 70, distance: 25.0
click at [264, 74] on link "Psicologo [PERSON_NAME]" at bounding box center [281, 69] width 97 height 15
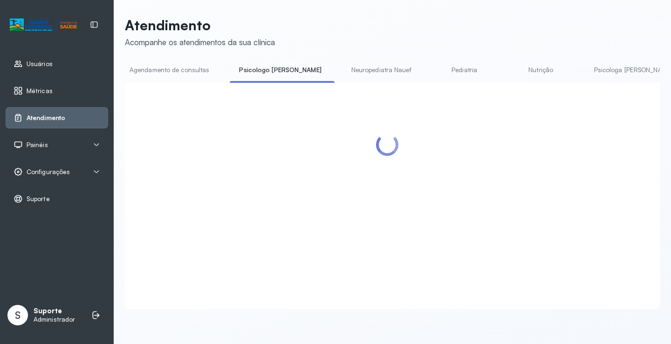
drag, startPoint x: 183, startPoint y: 63, endPoint x: 218, endPoint y: 76, distance: 37.3
click at [183, 63] on link "Agendamento de consultas" at bounding box center [169, 69] width 98 height 15
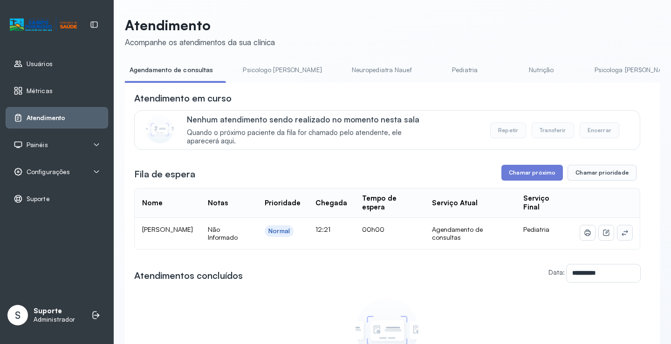
click at [621, 235] on icon at bounding box center [624, 232] width 7 height 7
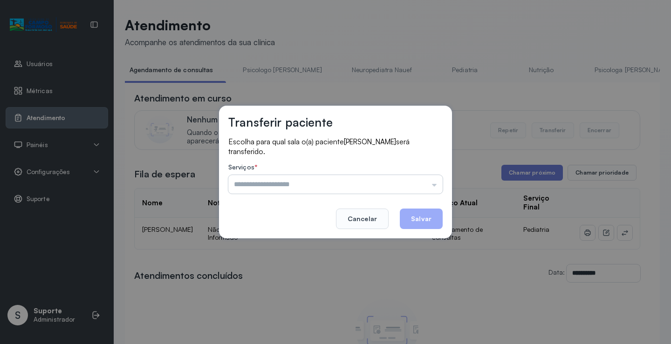
click at [413, 189] on input "text" at bounding box center [335, 184] width 214 height 19
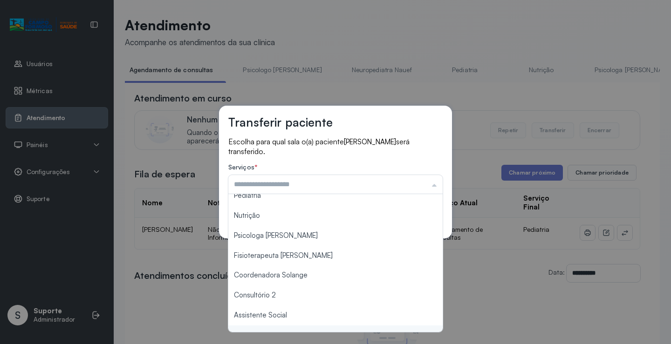
scroll to position [140, 0]
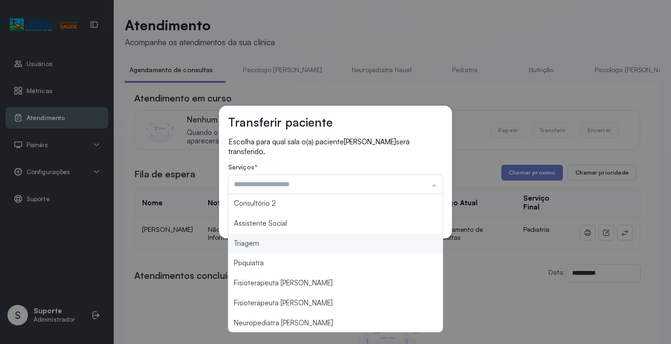
type input "*******"
click at [274, 247] on div "Transferir paciente Escolha para qual sala o(a) paciente [PERSON_NAME] será tra…" at bounding box center [335, 172] width 671 height 344
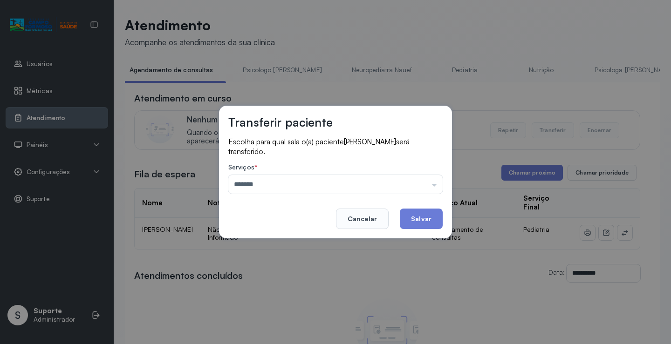
click at [415, 217] on button "Salvar" at bounding box center [421, 219] width 43 height 20
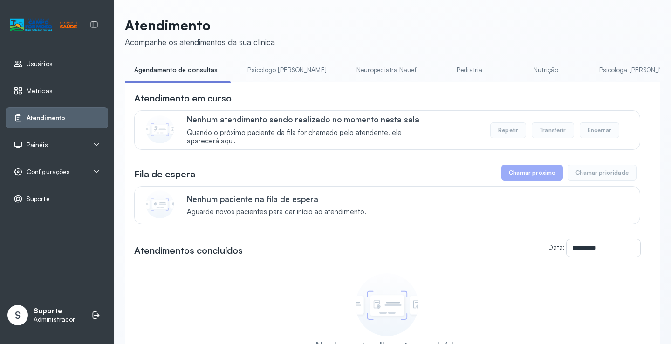
click at [271, 71] on link "Psicologo [PERSON_NAME]" at bounding box center [286, 69] width 97 height 15
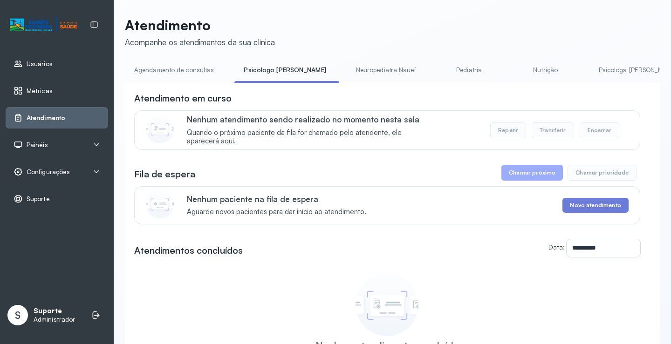
click at [196, 72] on link "Agendamento de consultas" at bounding box center [174, 69] width 98 height 15
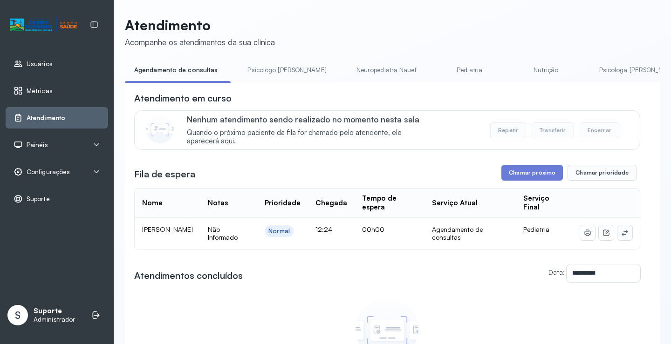
click at [621, 231] on icon at bounding box center [624, 232] width 7 height 7
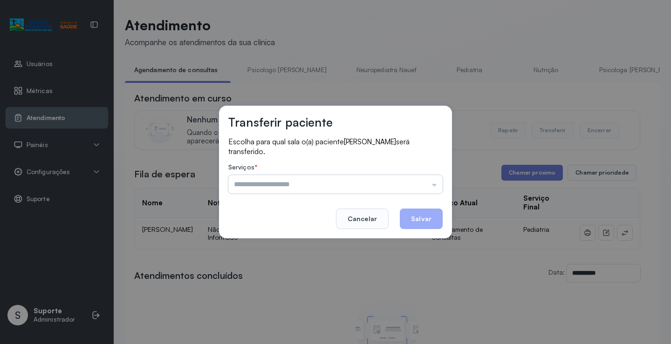
drag, startPoint x: 394, startPoint y: 182, endPoint x: 378, endPoint y: 188, distance: 17.8
click at [393, 182] on input "text" at bounding box center [335, 184] width 214 height 19
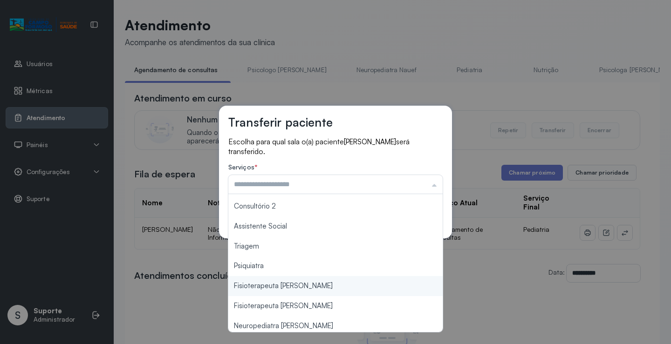
scroll to position [141, 0]
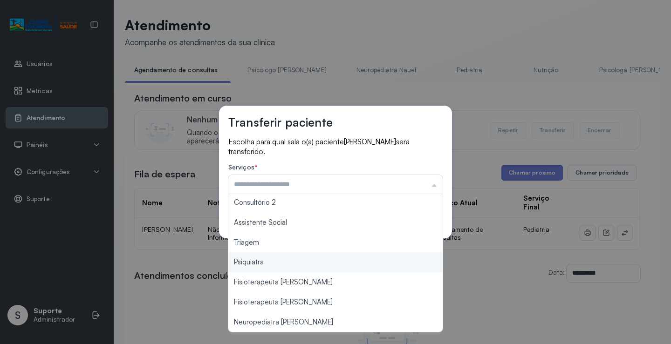
type input "*******"
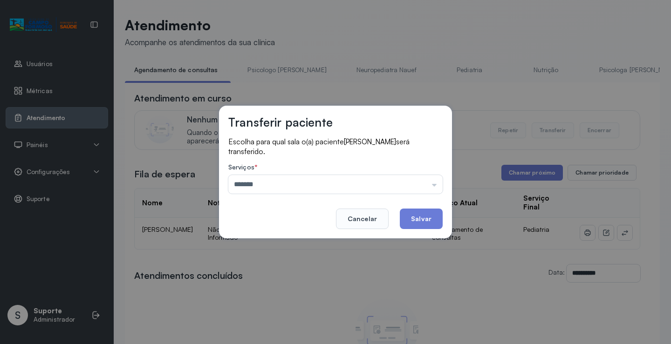
click at [266, 246] on div "Transferir paciente Escolha para qual sala o(a) paciente [PERSON_NAME] será tra…" at bounding box center [335, 172] width 671 height 344
click at [427, 218] on button "Salvar" at bounding box center [421, 219] width 43 height 20
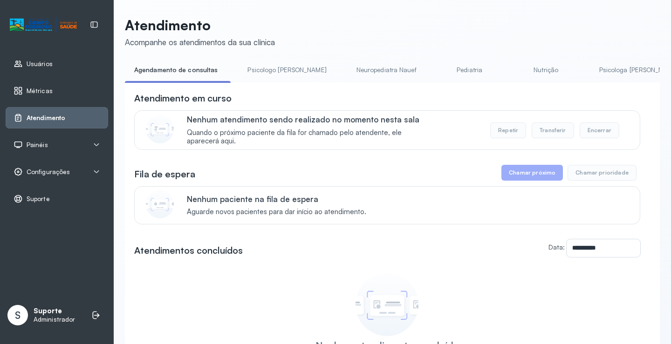
click at [193, 71] on link "Agendamento de consultas" at bounding box center [176, 69] width 102 height 15
click at [262, 72] on link "Psicologo [PERSON_NAME]" at bounding box center [286, 69] width 97 height 15
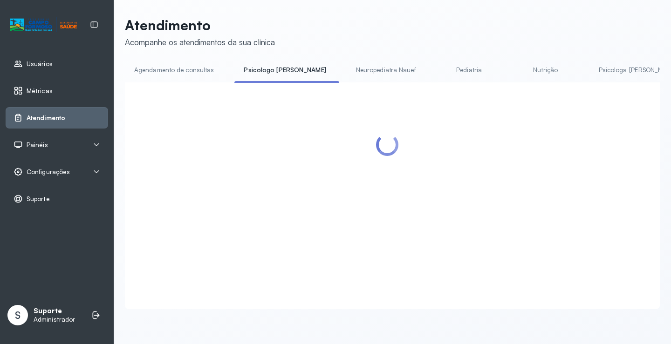
click at [178, 74] on link "Agendamento de consultas" at bounding box center [174, 69] width 98 height 15
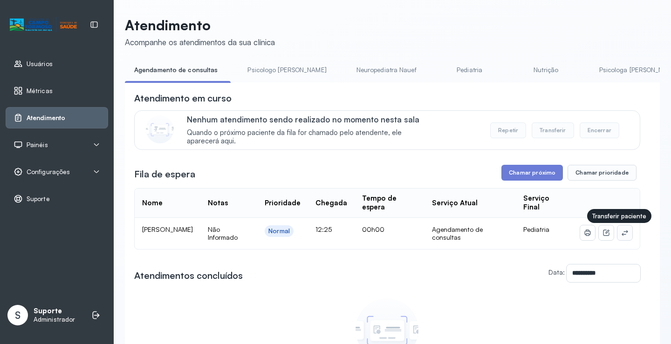
click at [621, 237] on icon at bounding box center [624, 232] width 7 height 7
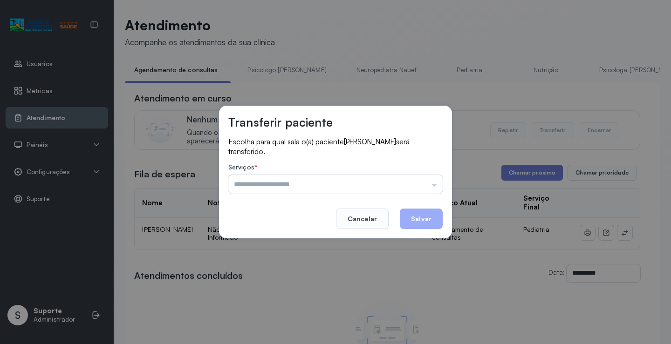
click at [388, 188] on input "text" at bounding box center [335, 184] width 214 height 19
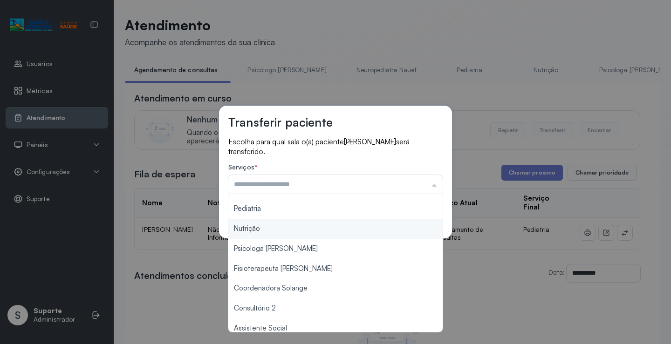
scroll to position [93, 0]
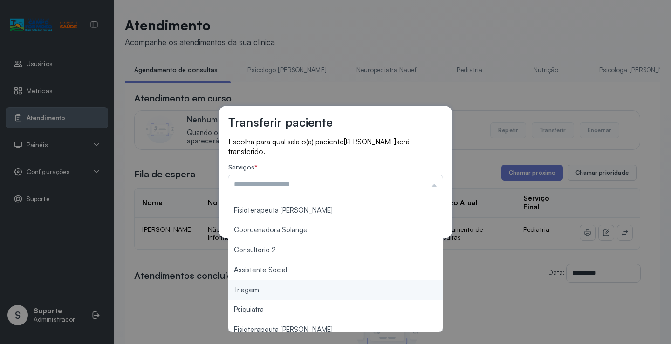
type input "*******"
drag, startPoint x: 259, startPoint y: 288, endPoint x: 362, endPoint y: 248, distance: 110.4
click at [261, 287] on div "Transferir paciente Escolha para qual sala o(a) paciente [PERSON_NAME] será tra…" at bounding box center [335, 172] width 671 height 344
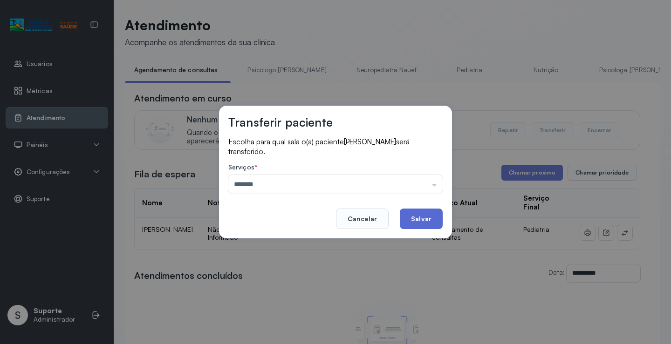
click at [420, 219] on button "Salvar" at bounding box center [421, 219] width 43 height 20
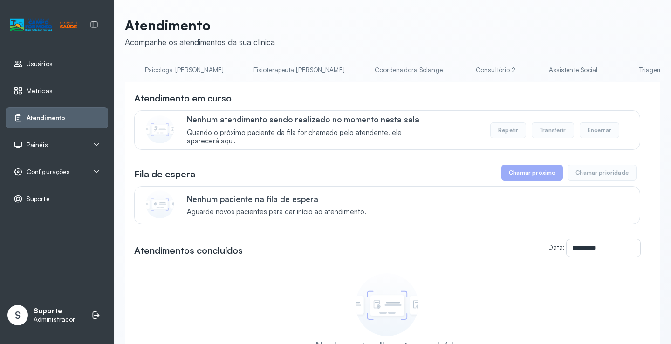
scroll to position [0, 489]
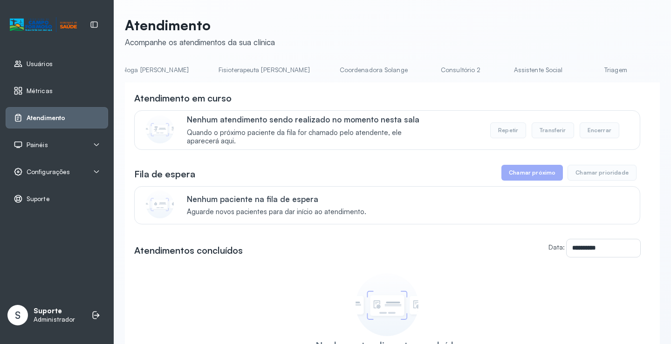
click at [521, 61] on div "**********" at bounding box center [392, 222] width 535 height 410
click at [583, 70] on link "Triagem" at bounding box center [615, 69] width 65 height 15
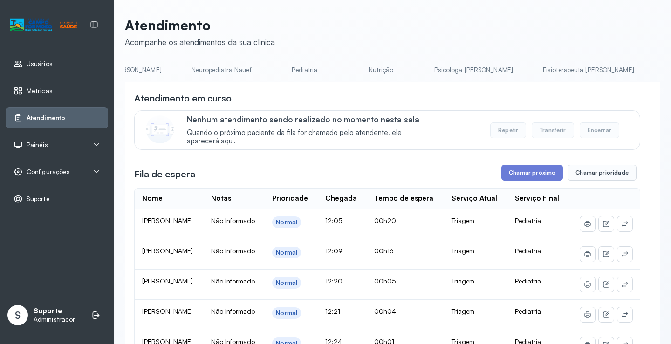
scroll to position [0, 0]
click at [168, 73] on link "Agendamento de consultas" at bounding box center [174, 69] width 98 height 15
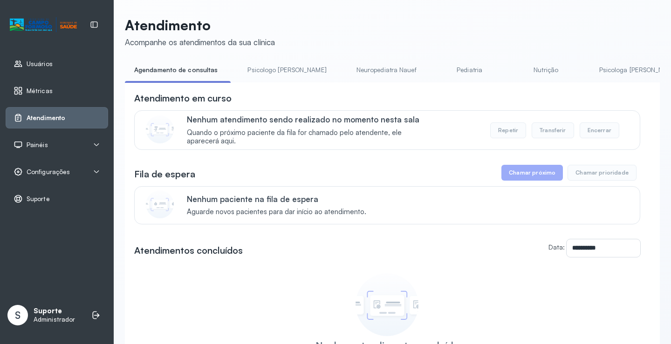
click at [268, 66] on link "Psicologo [PERSON_NAME]" at bounding box center [286, 69] width 97 height 15
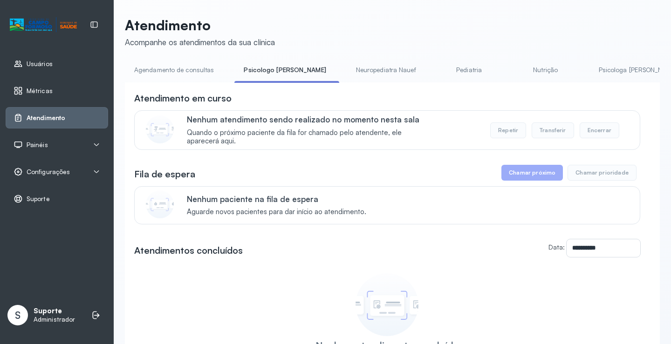
click at [194, 67] on link "Agendamento de consultas" at bounding box center [174, 69] width 98 height 15
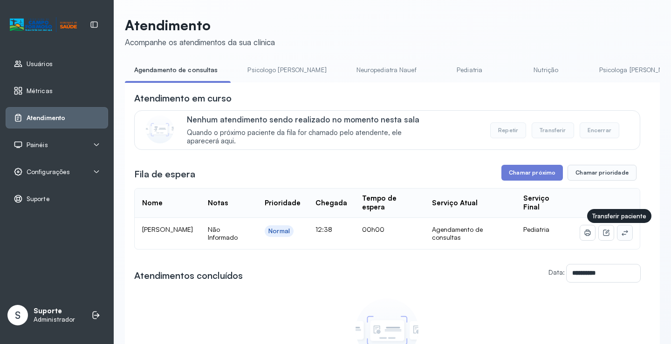
click at [619, 230] on button at bounding box center [624, 232] width 15 height 15
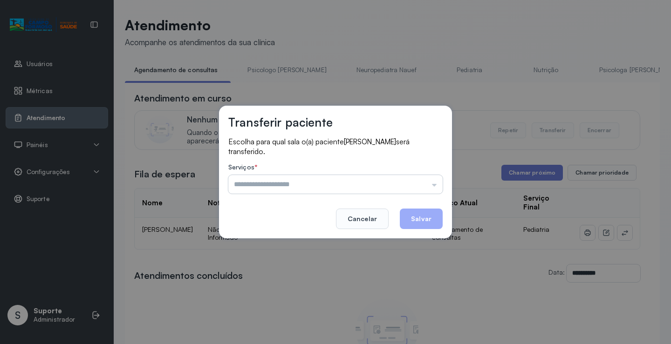
click at [407, 176] on input "text" at bounding box center [335, 184] width 214 height 19
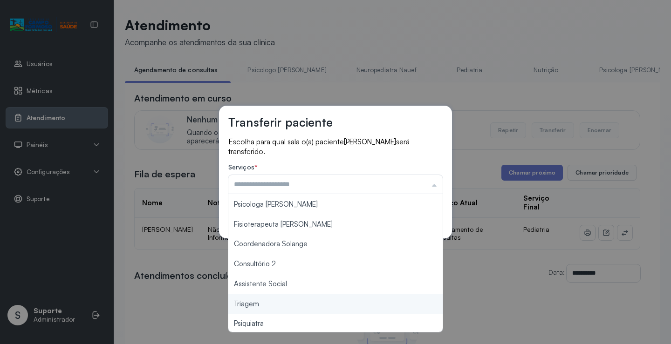
scroll to position [141, 0]
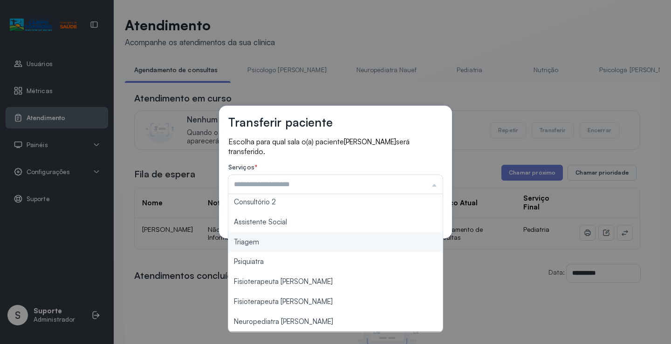
type input "*******"
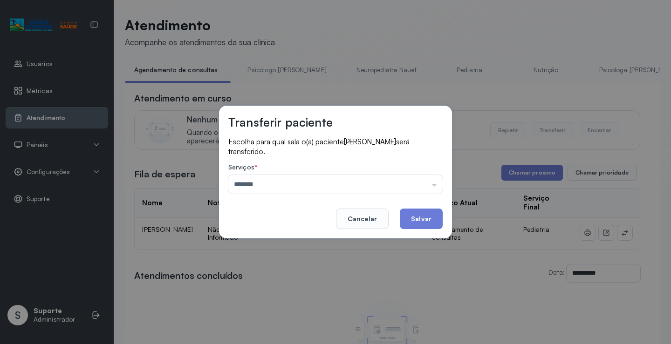
click at [305, 240] on div "Transferir paciente Escolha para qual sala o(a) paciente [PERSON_NAME] será tra…" at bounding box center [335, 172] width 671 height 344
click at [411, 224] on button "Salvar" at bounding box center [421, 219] width 43 height 20
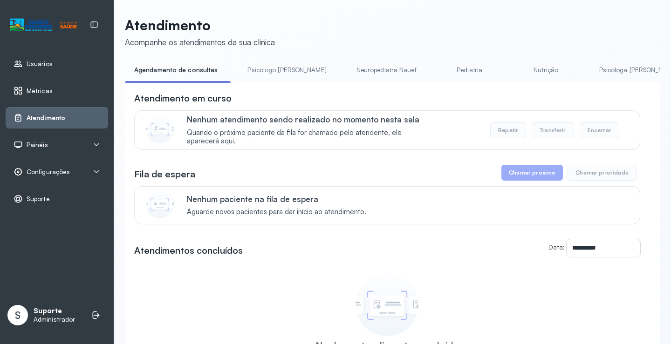
drag, startPoint x: 271, startPoint y: 70, endPoint x: 217, endPoint y: 75, distance: 54.2
click at [270, 70] on link "Psicologo [PERSON_NAME]" at bounding box center [286, 69] width 97 height 15
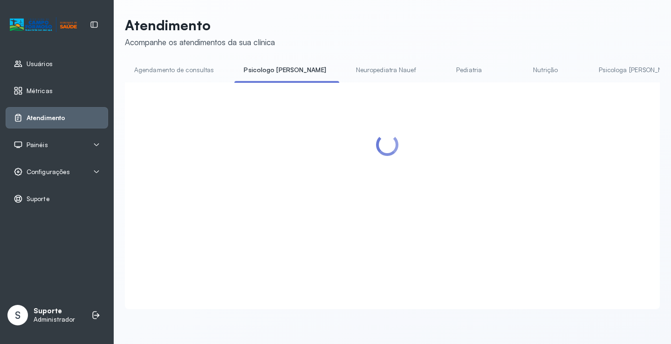
click at [190, 75] on link "Agendamento de consultas" at bounding box center [174, 69] width 98 height 15
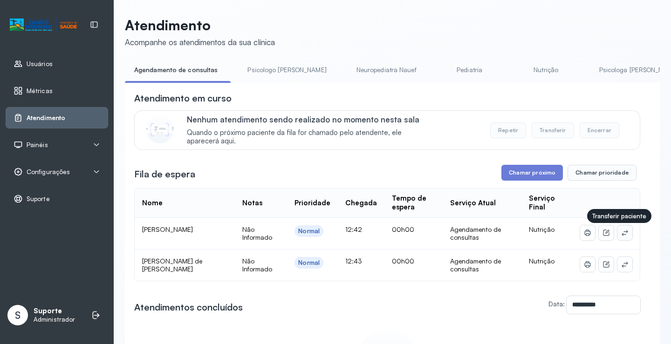
click at [621, 233] on icon at bounding box center [624, 232] width 7 height 7
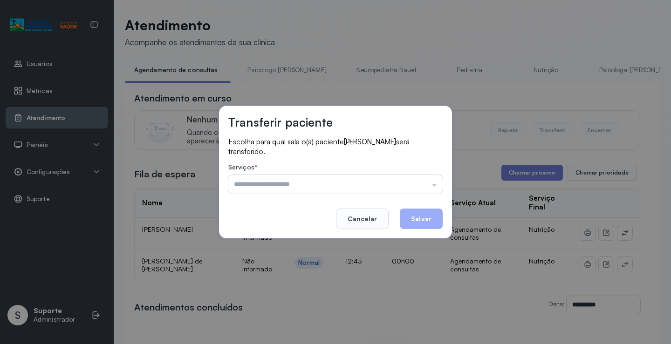
click at [411, 185] on input "text" at bounding box center [335, 184] width 214 height 19
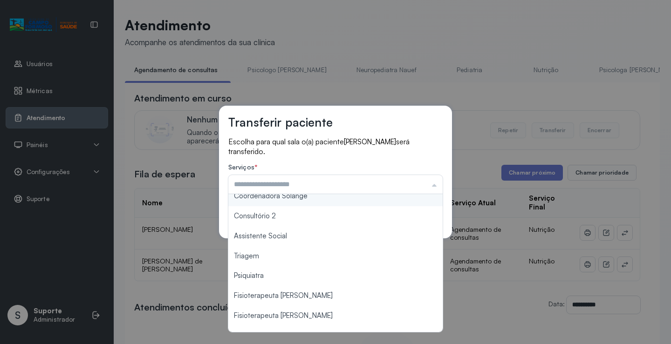
scroll to position [141, 0]
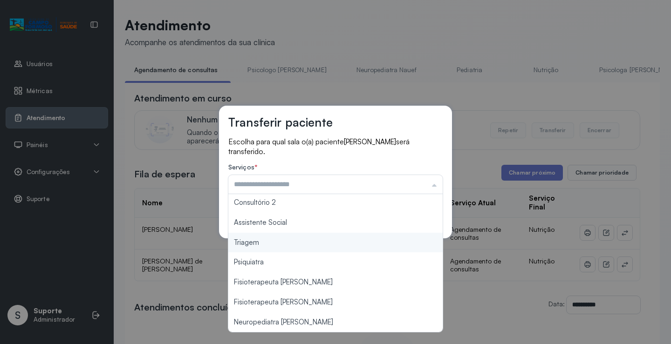
type input "*******"
click at [287, 242] on div "Transferir paciente Escolha para qual sala o(a) paciente [PERSON_NAME] será tra…" at bounding box center [335, 172] width 671 height 344
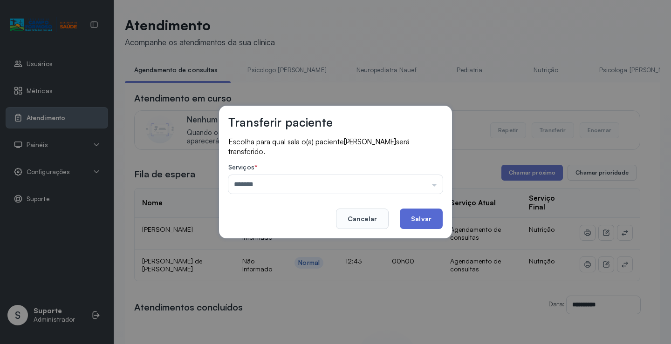
click at [434, 219] on button "Salvar" at bounding box center [421, 219] width 43 height 20
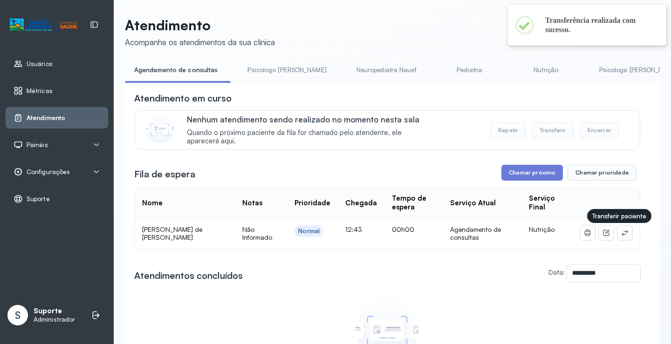
click at [621, 233] on icon at bounding box center [624, 232] width 7 height 7
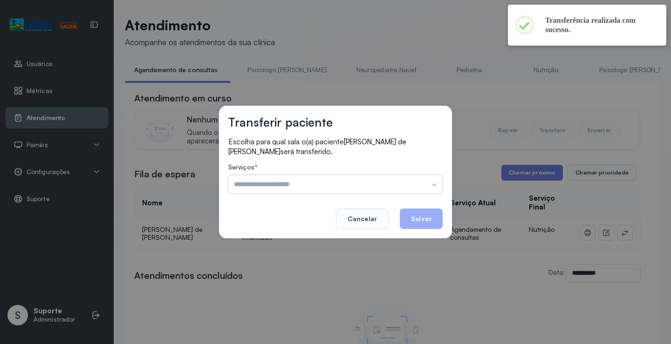
click at [417, 187] on input "text" at bounding box center [335, 184] width 214 height 19
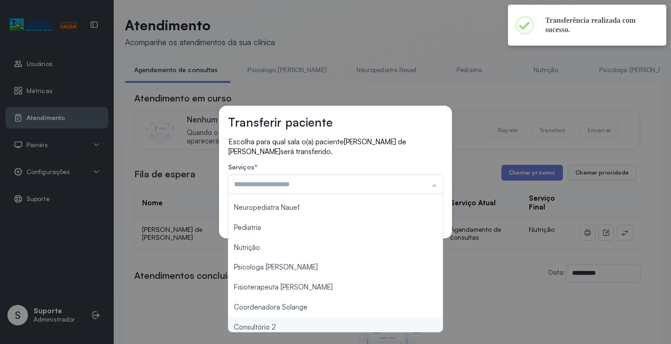
scroll to position [140, 0]
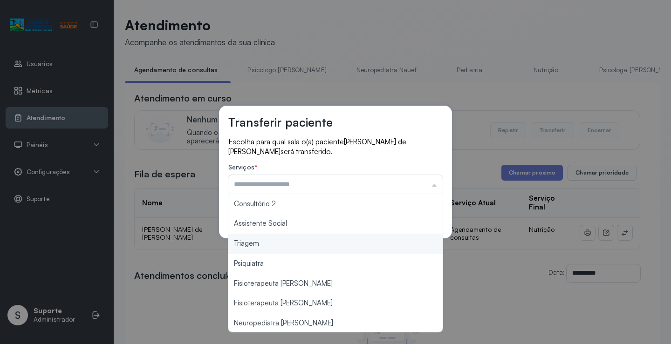
type input "*******"
click at [256, 243] on div "Transferir paciente Escolha para qual sala o(a) paciente [PERSON_NAME] de [PERS…" at bounding box center [335, 172] width 671 height 344
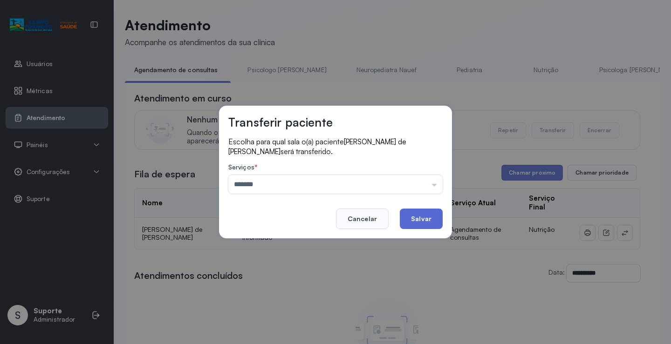
click at [424, 225] on button "Salvar" at bounding box center [421, 219] width 43 height 20
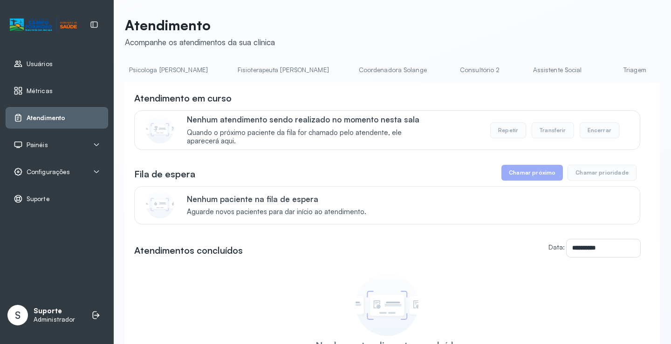
scroll to position [0, 640]
click at [431, 66] on link "Triagem" at bounding box center [463, 69] width 65 height 15
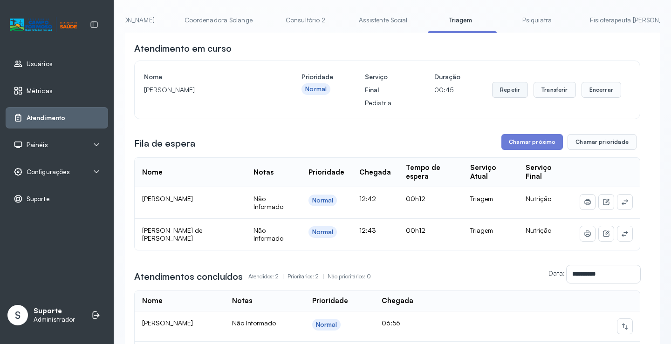
scroll to position [173, 0]
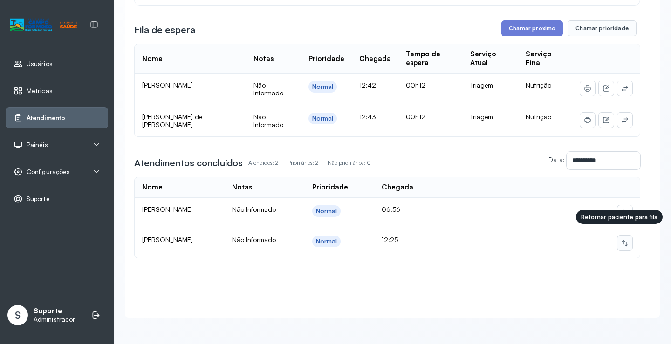
click at [621, 239] on icon at bounding box center [624, 242] width 7 height 7
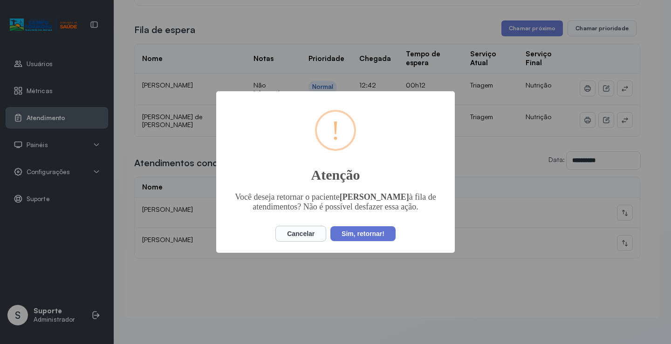
drag, startPoint x: 375, startPoint y: 226, endPoint x: 372, endPoint y: 230, distance: 5.0
click at [373, 229] on div "× ! Atenção Você deseja retornar o paciente [PERSON_NAME] à fila de atendimento…" at bounding box center [335, 172] width 238 height 162
click at [372, 230] on div "Cancelar No Sim, retornar!" at bounding box center [335, 234] width 124 height 20
click at [374, 234] on button "Sim, retornar!" at bounding box center [362, 233] width 65 height 15
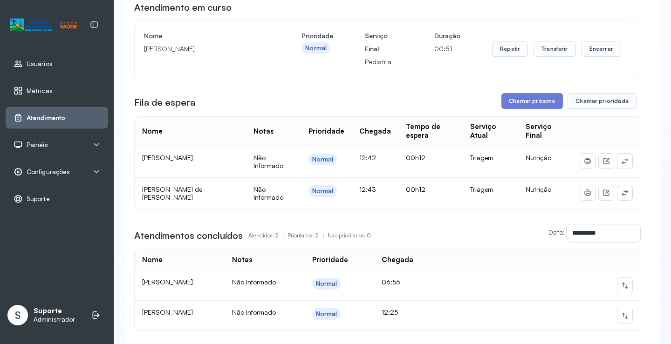
scroll to position [0, 0]
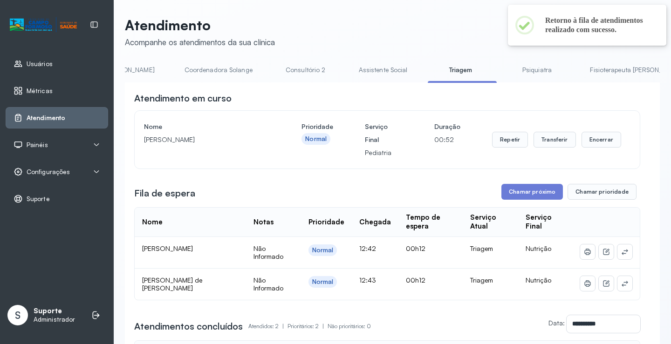
drag, startPoint x: 502, startPoint y: 74, endPoint x: 457, endPoint y: 72, distance: 44.7
click at [580, 73] on link "Fisioterapeuta [PERSON_NAME]" at bounding box center [635, 69] width 110 height 15
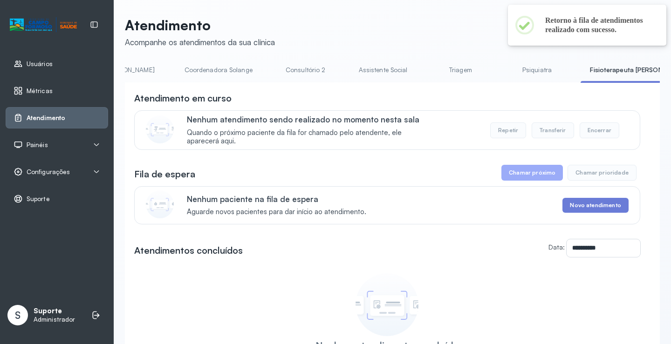
drag, startPoint x: 444, startPoint y: 68, endPoint x: 385, endPoint y: 68, distance: 59.1
click at [504, 68] on link "Psiquiatra" at bounding box center [536, 69] width 65 height 15
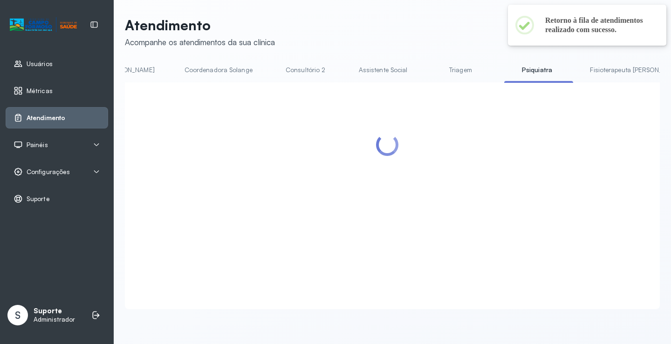
click at [427, 68] on link "Triagem" at bounding box center [459, 69] width 65 height 15
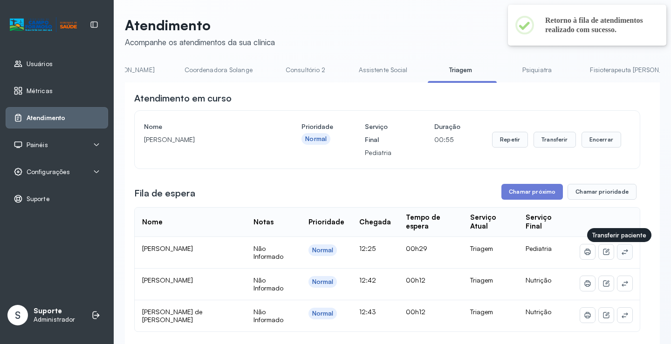
click at [621, 253] on icon at bounding box center [624, 252] width 6 height 6
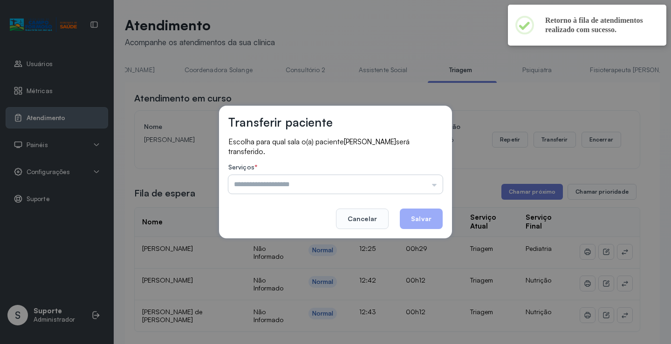
click at [416, 177] on input "text" at bounding box center [335, 184] width 214 height 19
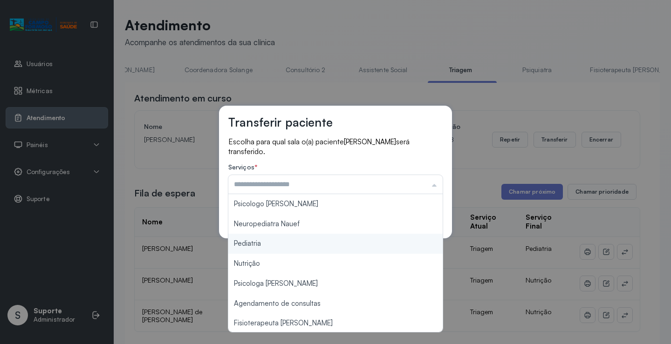
type input "*********"
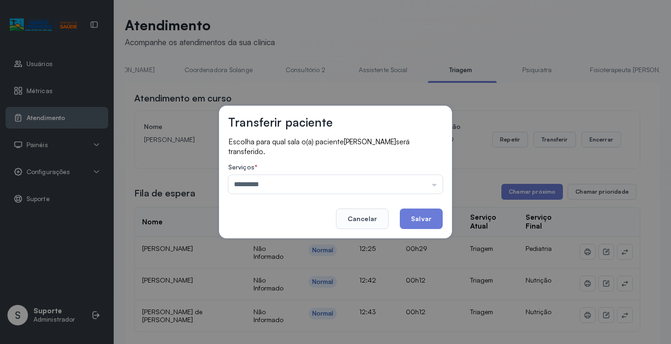
drag, startPoint x: 321, startPoint y: 244, endPoint x: 416, endPoint y: 223, distance: 97.4
click at [322, 244] on div "Transferir paciente Escolha para qual sala o(a) paciente [PERSON_NAME] será tra…" at bounding box center [335, 172] width 671 height 344
drag, startPoint x: 421, startPoint y: 219, endPoint x: 408, endPoint y: 214, distance: 14.0
click at [421, 218] on button "Salvar" at bounding box center [421, 219] width 43 height 20
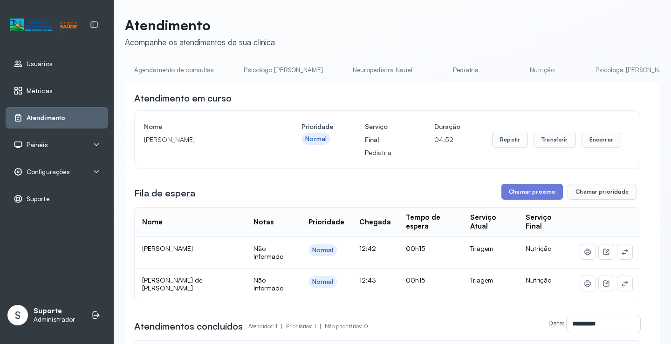
drag, startPoint x: 425, startPoint y: 64, endPoint x: 471, endPoint y: 64, distance: 46.1
click at [433, 64] on link "Pediatria" at bounding box center [465, 69] width 65 height 15
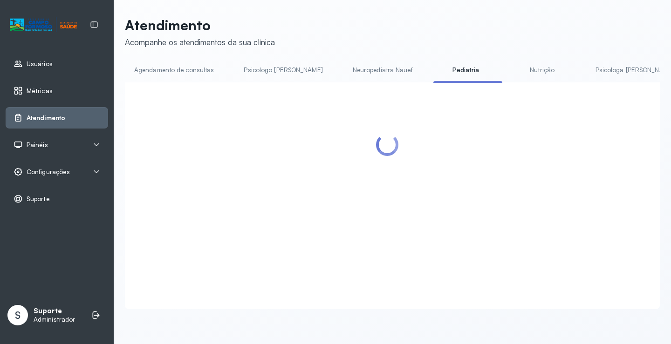
click at [509, 65] on link "Nutrição" at bounding box center [541, 69] width 65 height 15
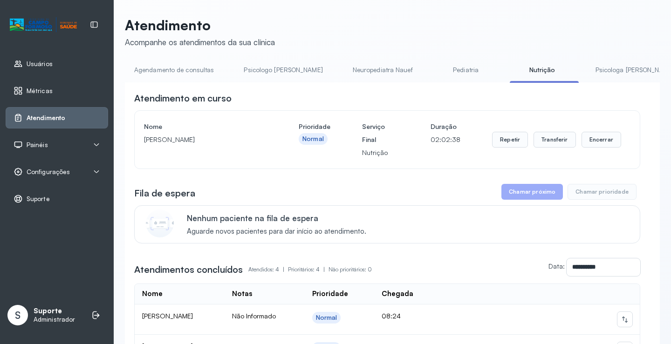
click at [435, 66] on link "Pediatria" at bounding box center [465, 69] width 65 height 15
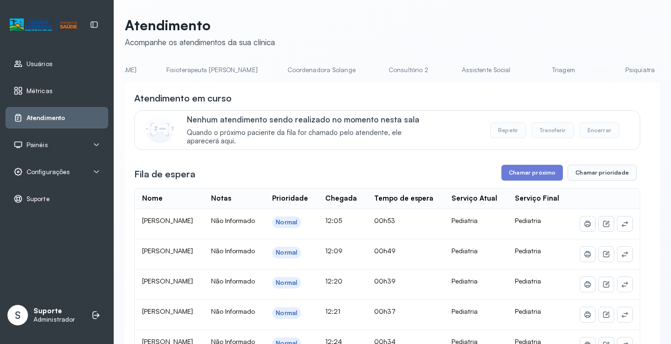
scroll to position [0, 560]
click at [508, 63] on link "Triagem" at bounding box center [540, 69] width 65 height 15
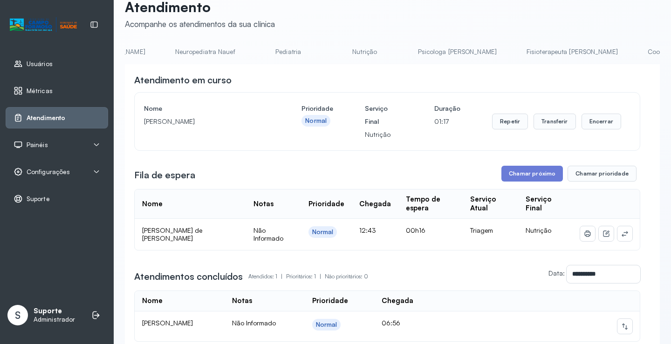
scroll to position [0, 0]
click at [148, 50] on link "Agendamento de consultas" at bounding box center [174, 51] width 98 height 15
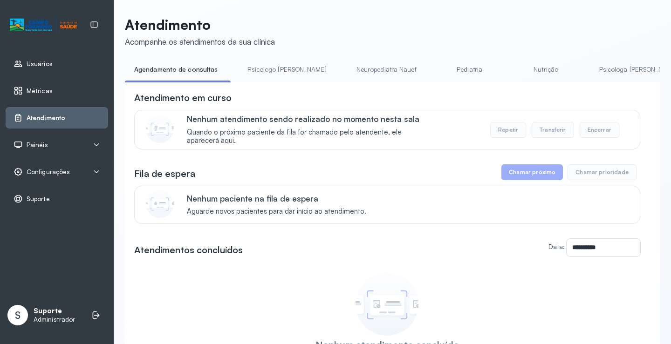
scroll to position [18, 0]
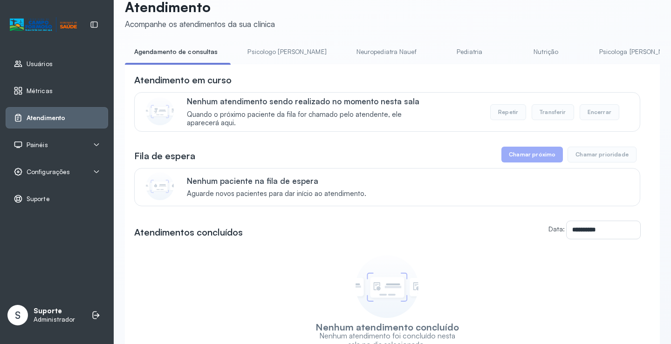
click at [263, 46] on link "Psicologo [PERSON_NAME]" at bounding box center [286, 51] width 97 height 15
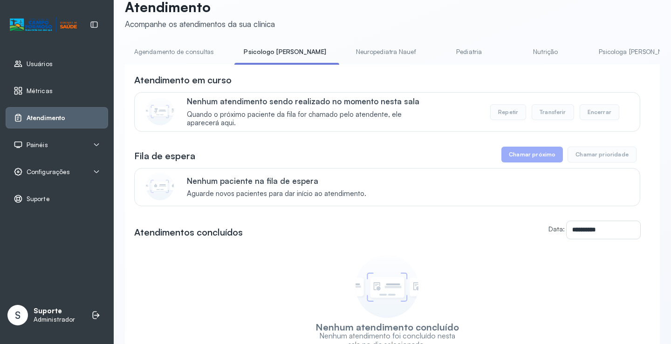
click at [176, 49] on link "Agendamento de consultas" at bounding box center [174, 51] width 98 height 15
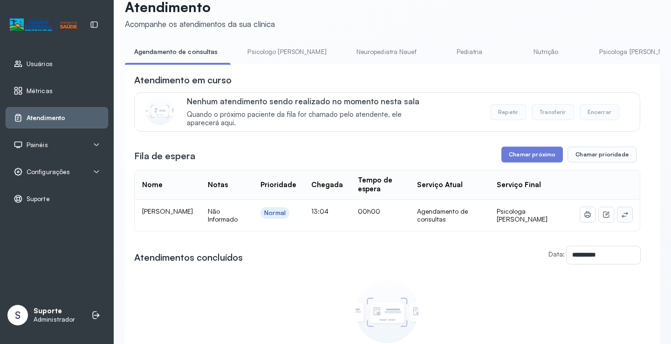
click at [617, 213] on button at bounding box center [624, 214] width 15 height 15
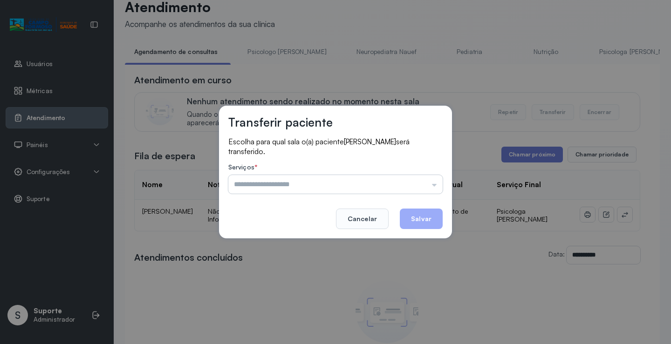
drag, startPoint x: 398, startPoint y: 165, endPoint x: 403, endPoint y: 178, distance: 14.0
click at [399, 170] on label "Serviços *" at bounding box center [335, 168] width 214 height 10
drag, startPoint x: 403, startPoint y: 178, endPoint x: 393, endPoint y: 197, distance: 20.6
click at [402, 181] on input "text" at bounding box center [335, 184] width 214 height 19
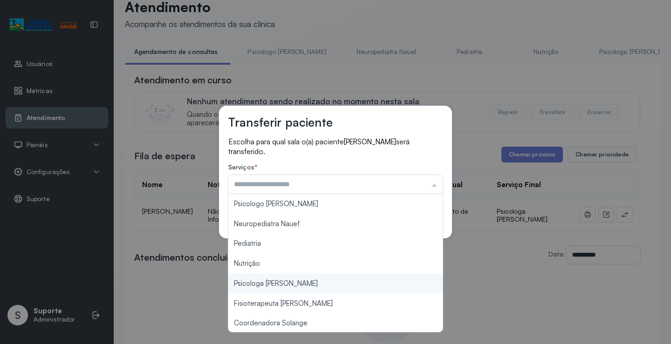
type input "**********"
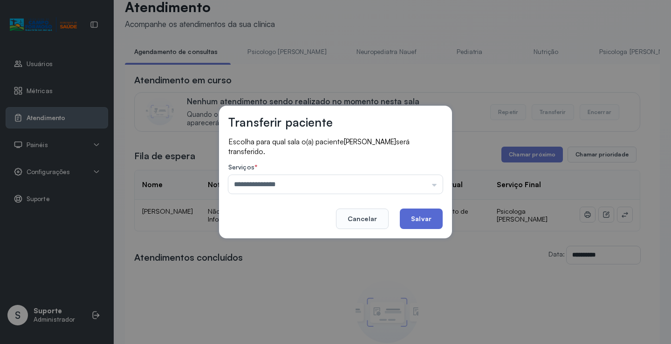
drag, startPoint x: 291, startPoint y: 281, endPoint x: 435, endPoint y: 212, distance: 159.8
click at [298, 279] on div "**********" at bounding box center [335, 172] width 671 height 344
click at [429, 214] on button "Salvar" at bounding box center [421, 219] width 43 height 20
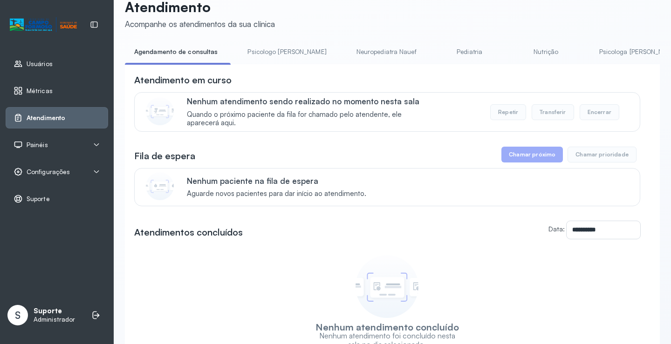
drag, startPoint x: 274, startPoint y: 50, endPoint x: 259, endPoint y: 51, distance: 14.5
click at [274, 50] on link "Psicologo [PERSON_NAME]" at bounding box center [286, 51] width 97 height 15
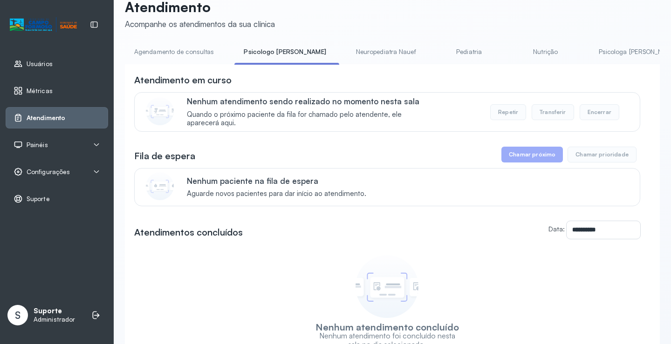
drag, startPoint x: 183, startPoint y: 50, endPoint x: 221, endPoint y: 57, distance: 38.7
click at [183, 50] on link "Agendamento de consultas" at bounding box center [174, 51] width 98 height 15
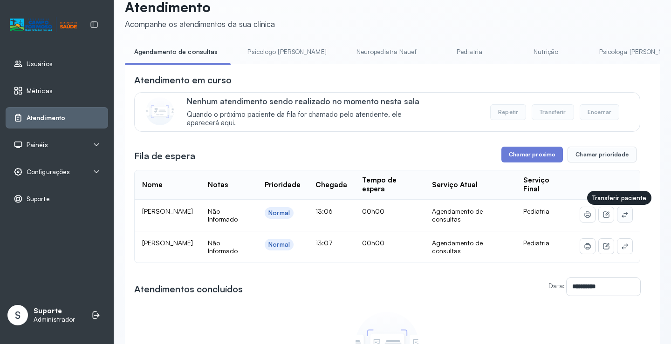
click at [623, 217] on button at bounding box center [624, 214] width 15 height 15
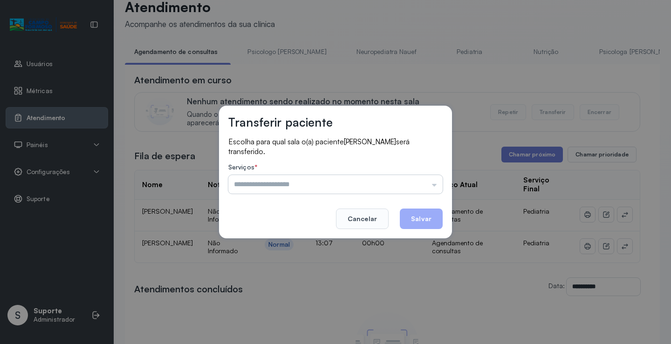
click at [437, 186] on input "text" at bounding box center [335, 184] width 214 height 19
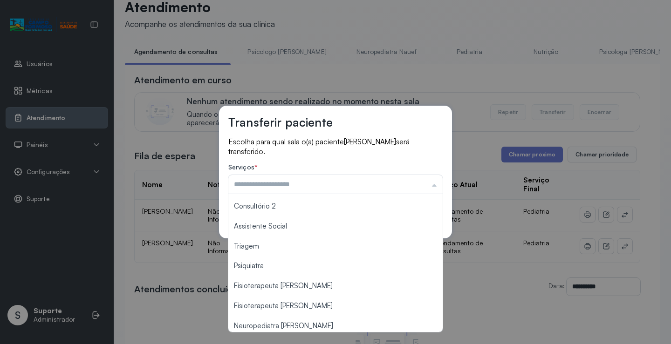
scroll to position [141, 0]
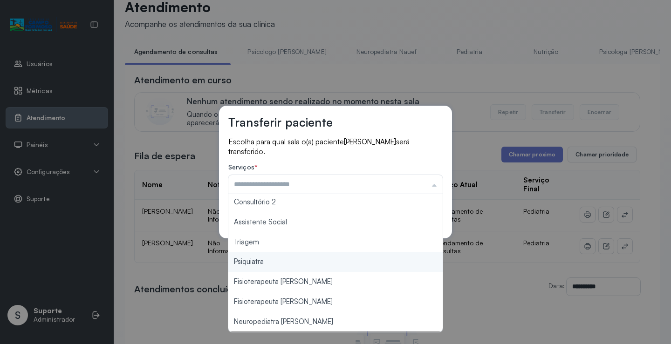
type input "*******"
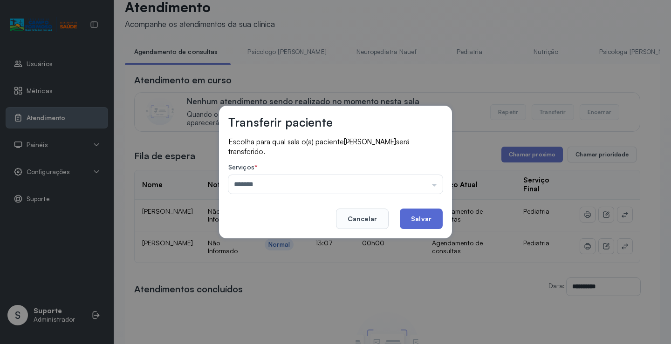
drag, startPoint x: 297, startPoint y: 241, endPoint x: 411, endPoint y: 219, distance: 116.2
click at [307, 239] on div "Transferir paciente Escolha para qual sala o(a) paciente [PERSON_NAME] será tra…" at bounding box center [335, 172] width 671 height 344
click at [423, 213] on button "Salvar" at bounding box center [421, 219] width 43 height 20
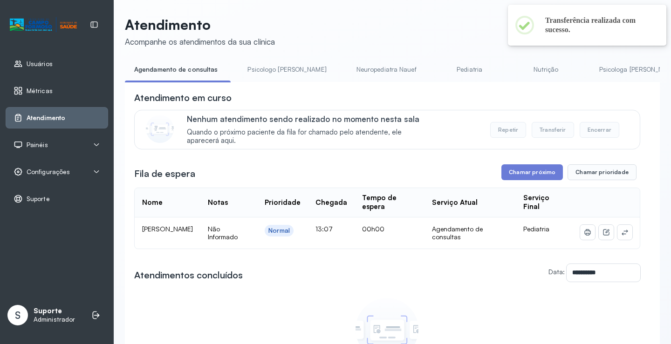
scroll to position [18, 0]
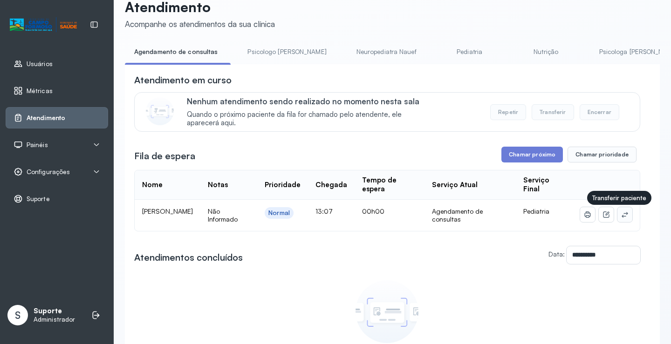
click at [621, 217] on icon at bounding box center [624, 214] width 7 height 7
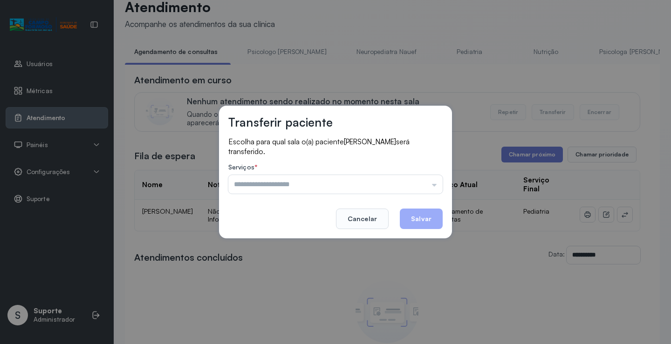
click at [421, 174] on div "Serviços * Psicologo [PERSON_NAME] Nauef Pediatria Nutrição Psicologa [PERSON_N…" at bounding box center [335, 178] width 214 height 30
click at [420, 180] on input "text" at bounding box center [335, 184] width 214 height 19
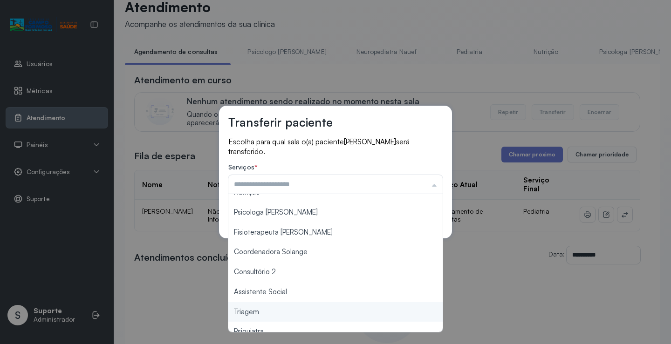
scroll to position [140, 0]
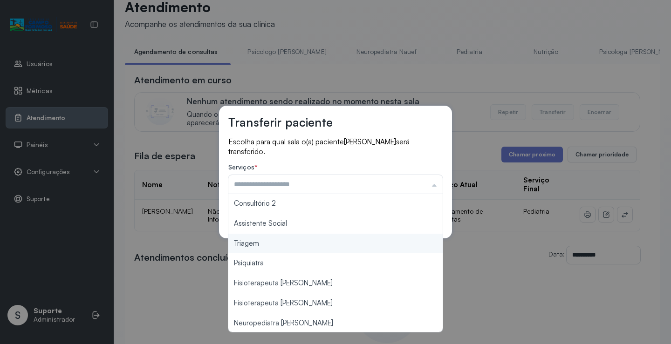
type input "*******"
click at [269, 243] on div "Transferir paciente Escolha para qual sala o(a) paciente [PERSON_NAME] será tra…" at bounding box center [335, 172] width 671 height 344
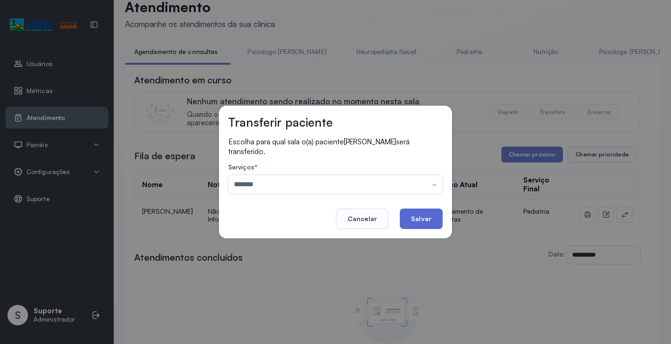
click at [430, 219] on button "Salvar" at bounding box center [421, 219] width 43 height 20
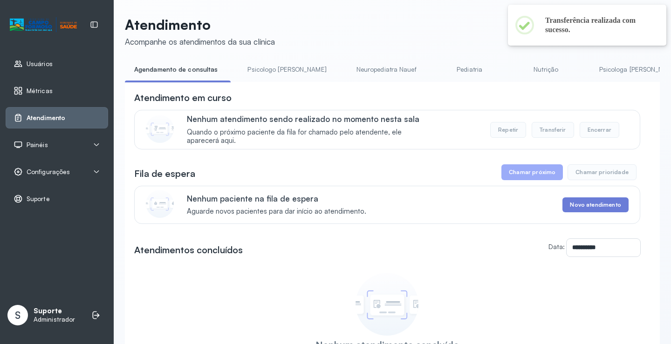
scroll to position [18, 0]
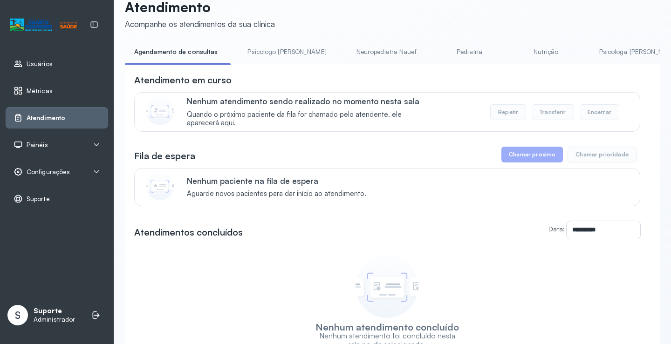
click at [591, 46] on link "Psicologa [PERSON_NAME]" at bounding box center [638, 51] width 97 height 15
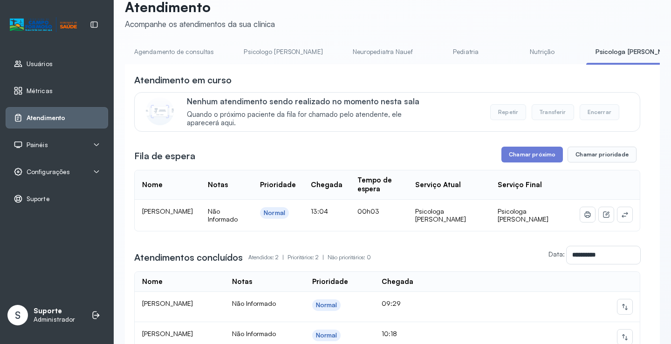
click at [183, 51] on link "Agendamento de consultas" at bounding box center [174, 51] width 98 height 15
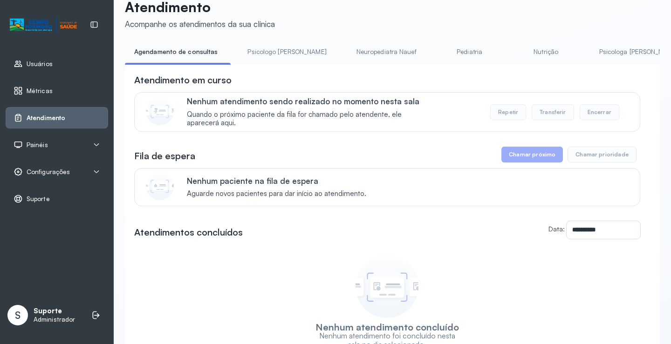
click at [437, 51] on link "Pediatria" at bounding box center [469, 51] width 65 height 15
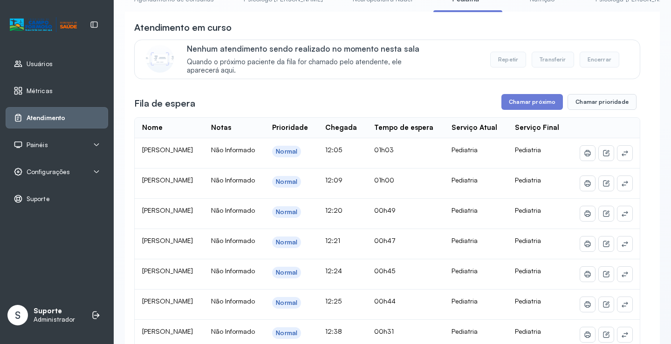
scroll to position [0, 0]
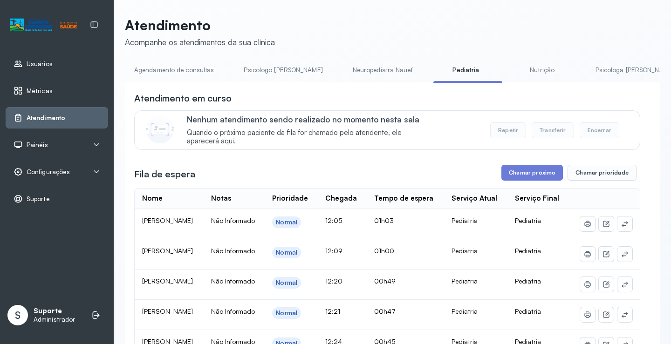
click at [521, 68] on link "Nutrição" at bounding box center [541, 69] width 65 height 15
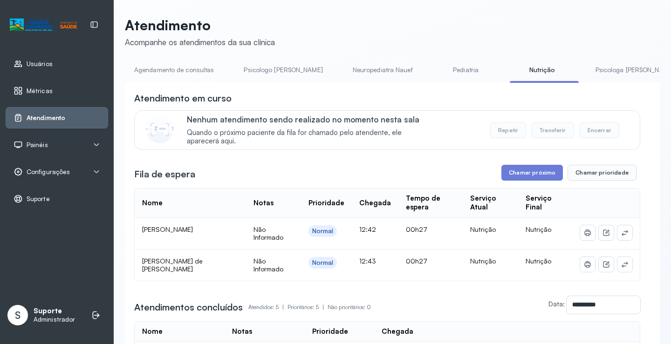
click at [155, 70] on link "Agendamento de consultas" at bounding box center [174, 69] width 98 height 15
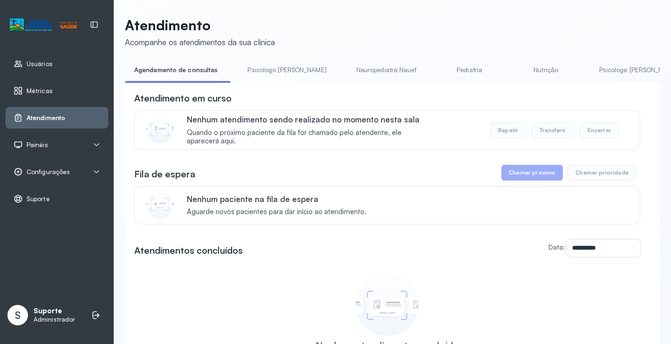
click at [347, 82] on li "Neuropediatra Nauef" at bounding box center [388, 72] width 82 height 21
drag, startPoint x: 329, startPoint y: 85, endPoint x: 473, endPoint y: 86, distance: 143.9
click at [473, 86] on div "**********" at bounding box center [392, 254] width 535 height 345
click at [437, 73] on link "Pediatria" at bounding box center [469, 69] width 65 height 15
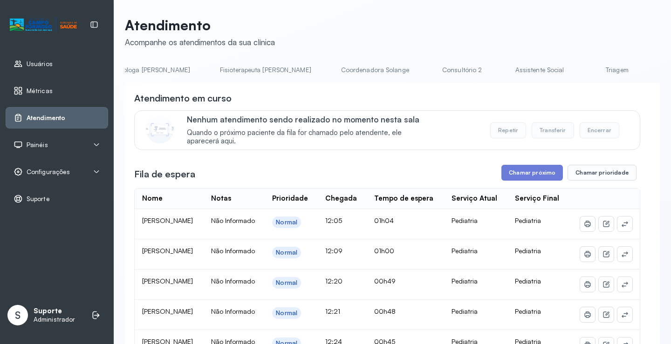
scroll to position [0, 505]
click at [563, 68] on link "Triagem" at bounding box center [595, 69] width 65 height 15
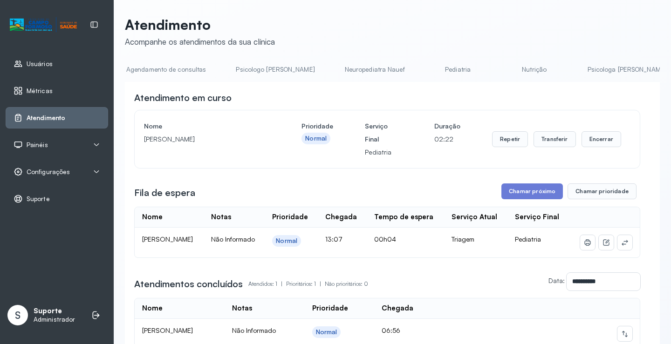
scroll to position [0, 0]
click at [160, 59] on div "**********" at bounding box center [392, 212] width 535 height 393
click at [166, 66] on link "Agendamento de consultas" at bounding box center [174, 69] width 98 height 15
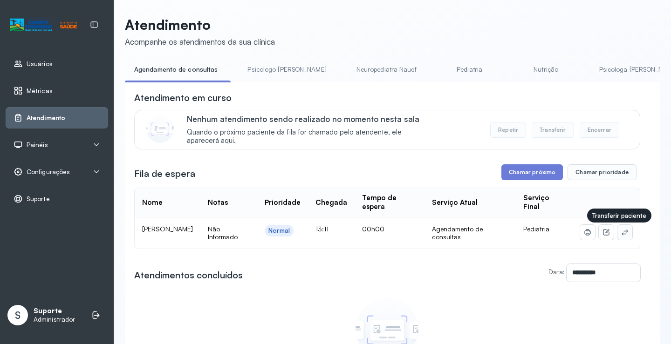
click at [621, 235] on icon at bounding box center [624, 233] width 6 height 6
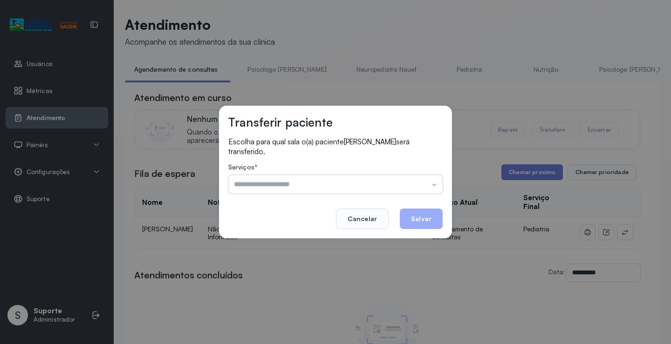
drag, startPoint x: 394, startPoint y: 169, endPoint x: 391, endPoint y: 180, distance: 11.5
click at [393, 173] on label "Serviços *" at bounding box center [335, 168] width 214 height 10
drag, startPoint x: 390, startPoint y: 182, endPoint x: 380, endPoint y: 186, distance: 10.6
click at [390, 182] on input "text" at bounding box center [335, 184] width 214 height 19
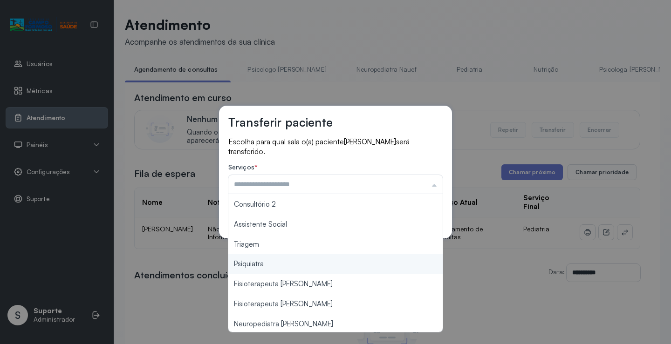
scroll to position [140, 0]
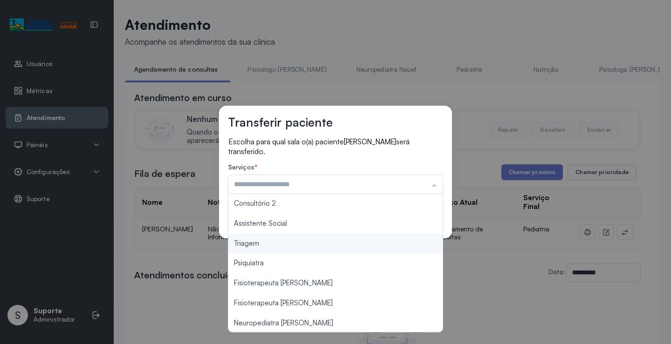
type input "*******"
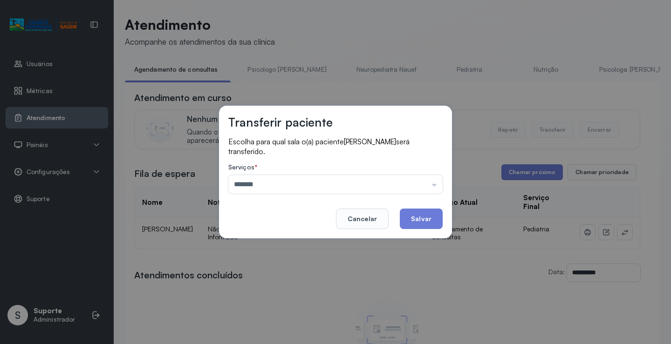
click at [280, 248] on div "Transferir paciente Escolha para qual sala o(a) paciente [PERSON_NAME] será tra…" at bounding box center [335, 172] width 671 height 344
click at [413, 222] on button "Salvar" at bounding box center [421, 219] width 43 height 20
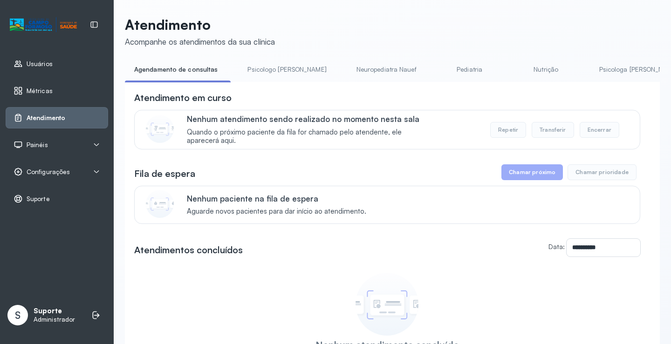
click at [513, 66] on link "Nutrição" at bounding box center [545, 69] width 65 height 15
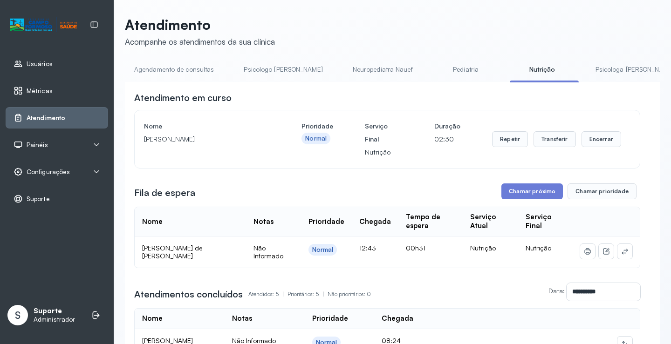
click at [433, 64] on link "Pediatria" at bounding box center [465, 69] width 65 height 15
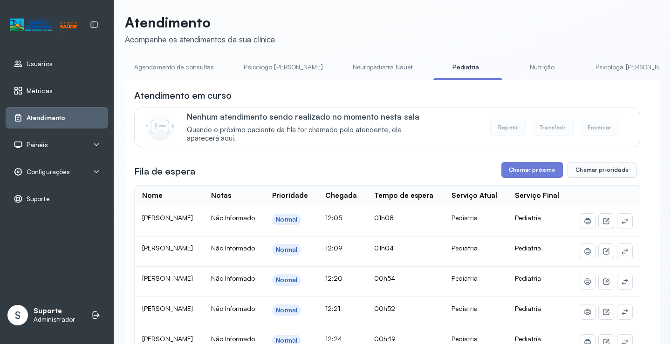
scroll to position [0, 0]
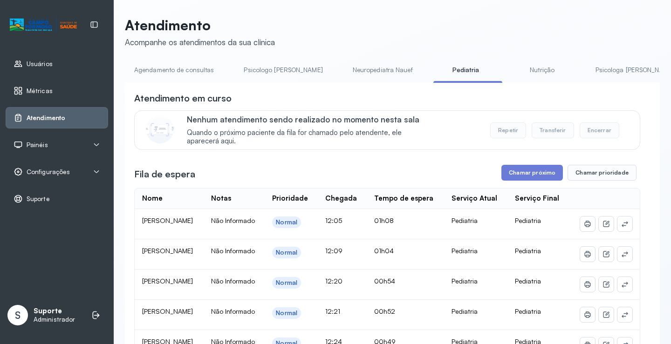
click at [194, 71] on link "Agendamento de consultas" at bounding box center [174, 69] width 98 height 15
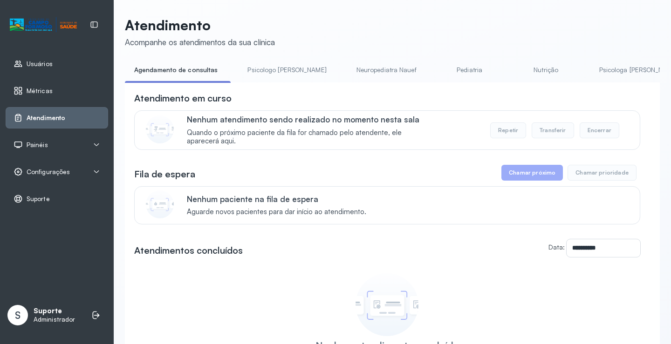
click at [278, 72] on link "Psicologo [PERSON_NAME]" at bounding box center [286, 69] width 97 height 15
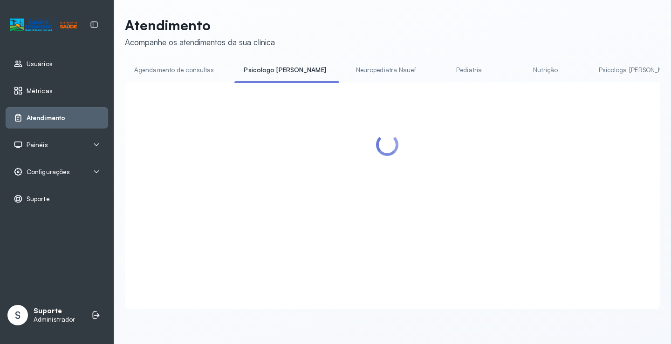
click at [199, 61] on div "Atendimento Acompanhe os atendimentos da sua clínica Agendamento de consultas P…" at bounding box center [392, 163] width 535 height 292
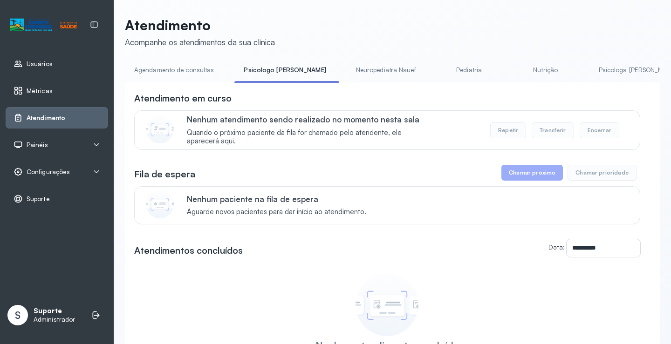
click at [191, 70] on link "Agendamento de consultas" at bounding box center [174, 69] width 98 height 15
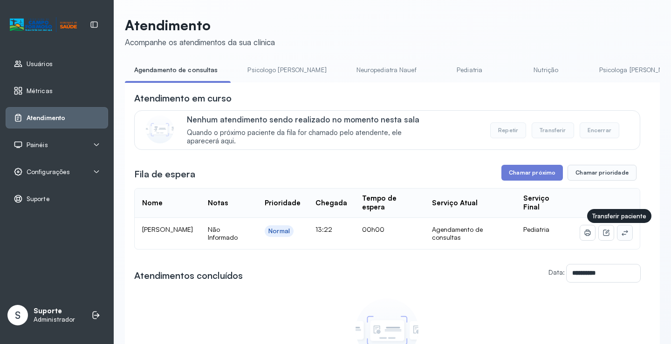
click at [617, 235] on button at bounding box center [624, 232] width 15 height 15
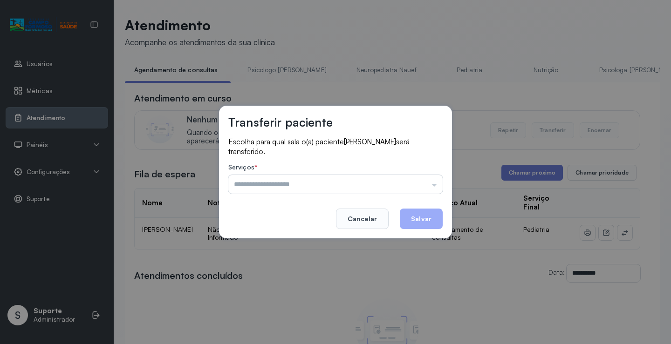
drag, startPoint x: 420, startPoint y: 179, endPoint x: 396, endPoint y: 184, distance: 25.1
click at [420, 179] on input "text" at bounding box center [335, 184] width 214 height 19
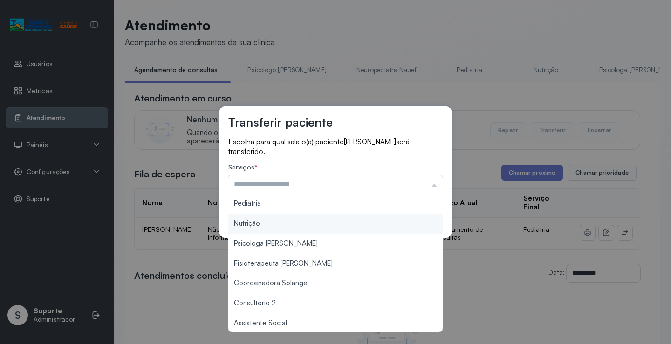
scroll to position [140, 0]
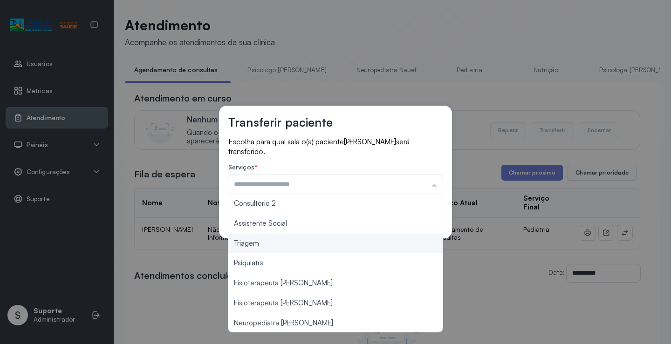
type input "*******"
drag, startPoint x: 278, startPoint y: 249, endPoint x: 318, endPoint y: 238, distance: 41.8
click at [278, 248] on div "Transferir paciente Escolha para qual sala o(a) paciente [PERSON_NAME] será tra…" at bounding box center [335, 172] width 671 height 344
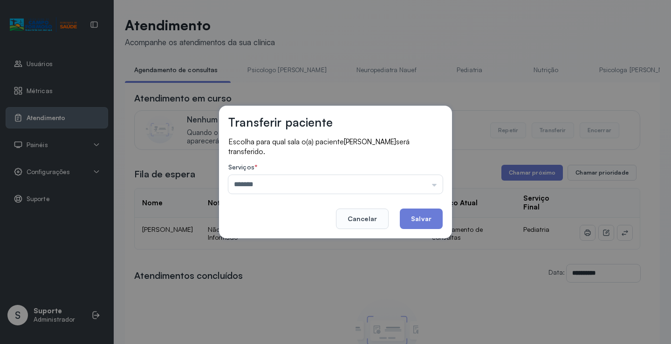
click at [431, 216] on button "Salvar" at bounding box center [421, 219] width 43 height 20
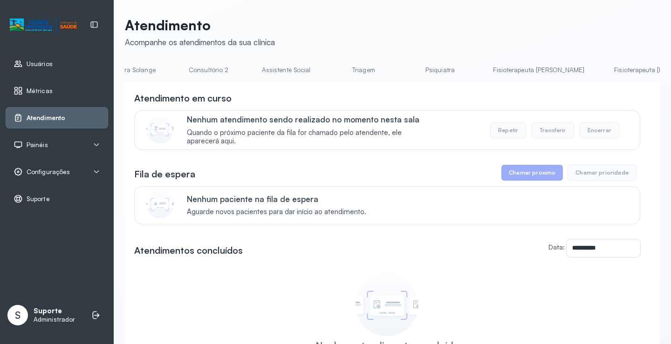
click at [331, 69] on link "Triagem" at bounding box center [363, 69] width 65 height 15
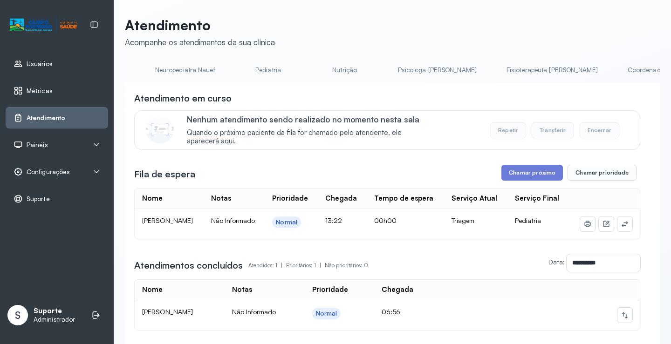
scroll to position [0, 0]
click at [433, 74] on link "Pediatria" at bounding box center [465, 69] width 65 height 15
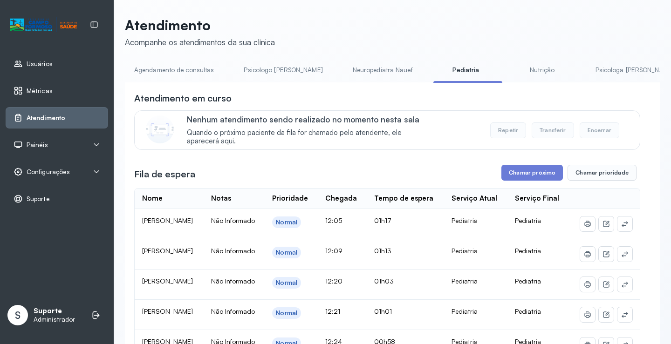
click at [173, 68] on link "Agendamento de consultas" at bounding box center [174, 69] width 98 height 15
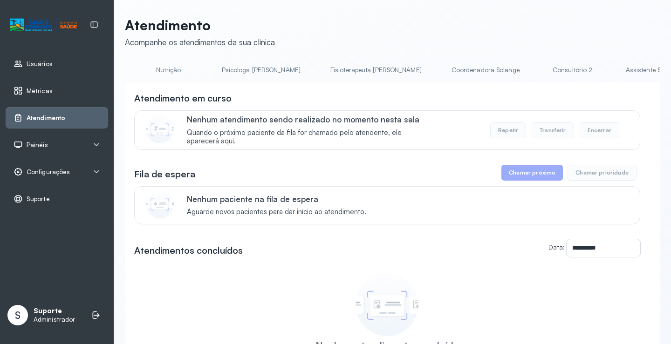
scroll to position [0, 380]
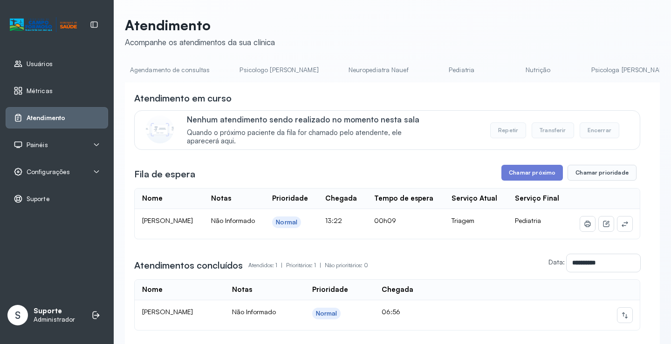
scroll to position [0, 0]
click at [183, 75] on link "Agendamento de consultas" at bounding box center [174, 69] width 98 height 15
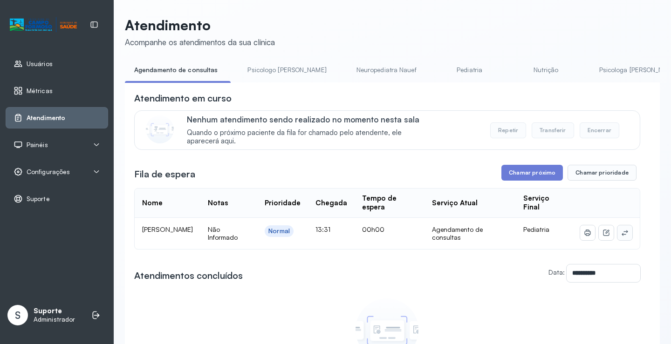
click at [617, 241] on td at bounding box center [605, 233] width 67 height 31
click at [621, 234] on icon at bounding box center [624, 232] width 7 height 7
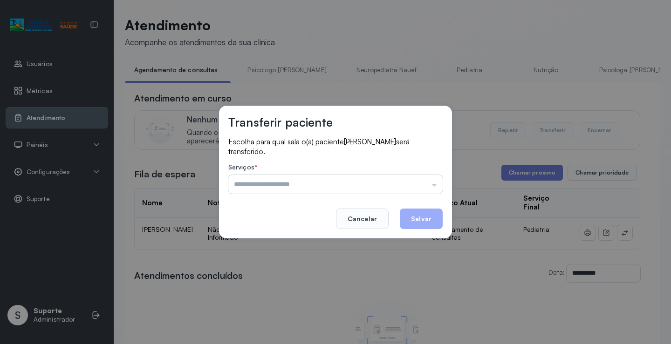
click at [418, 183] on input "text" at bounding box center [335, 184] width 214 height 19
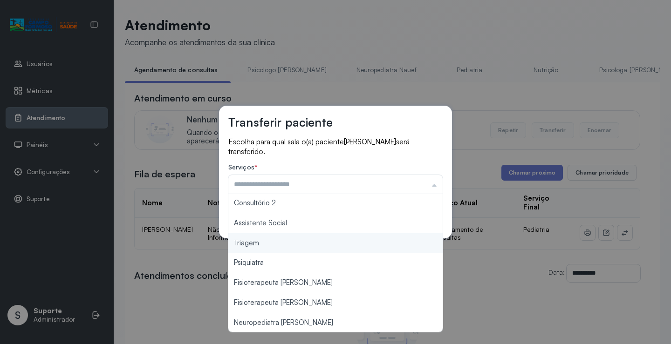
scroll to position [141, 0]
type input "*******"
drag, startPoint x: 270, startPoint y: 245, endPoint x: 398, endPoint y: 220, distance: 130.0
click at [270, 245] on div "Transferir paciente Escolha para qual sala o(a) paciente [PERSON_NAME] será tra…" at bounding box center [335, 172] width 671 height 344
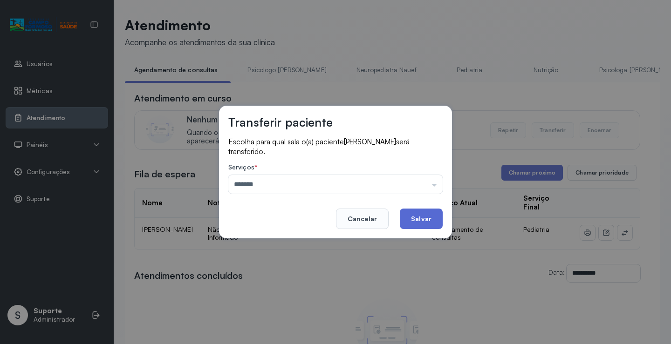
click at [418, 213] on button "Salvar" at bounding box center [421, 219] width 43 height 20
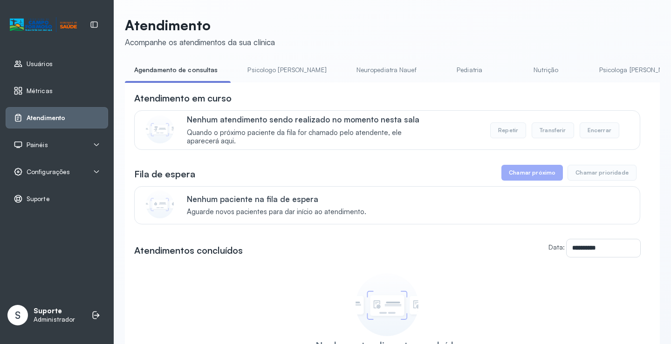
drag, startPoint x: 264, startPoint y: 66, endPoint x: 220, endPoint y: 75, distance: 45.1
click at [264, 66] on link "Psicologo [PERSON_NAME]" at bounding box center [286, 69] width 97 height 15
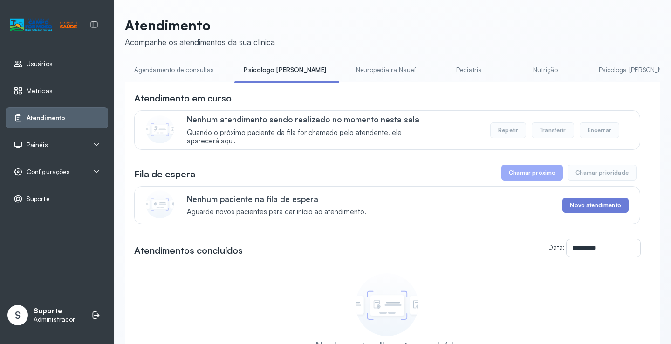
click at [179, 69] on link "Agendamento de consultas" at bounding box center [174, 69] width 98 height 15
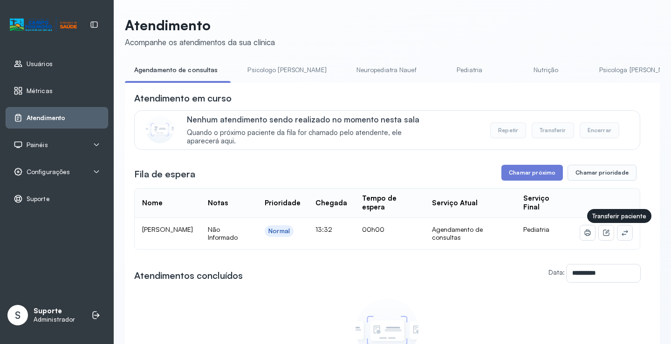
click at [621, 232] on icon at bounding box center [624, 232] width 7 height 7
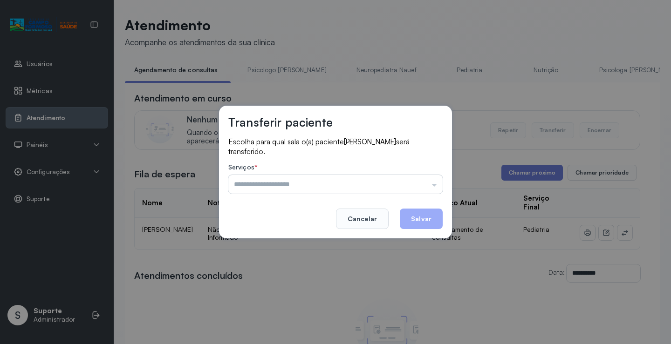
drag, startPoint x: 394, startPoint y: 185, endPoint x: 379, endPoint y: 188, distance: 16.2
click at [392, 185] on input "text" at bounding box center [335, 184] width 214 height 19
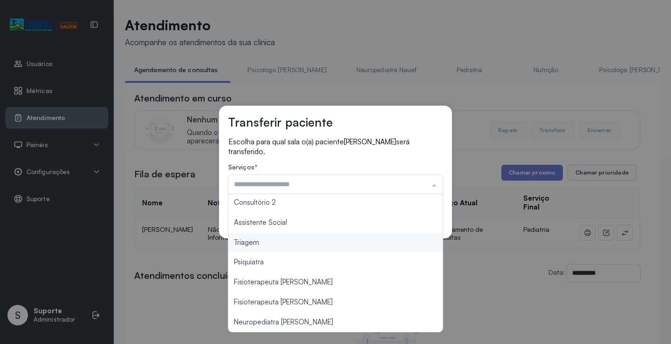
type input "*******"
drag, startPoint x: 267, startPoint y: 237, endPoint x: 314, endPoint y: 239, distance: 47.6
click at [269, 236] on div "Transferir paciente Escolha para qual sala o(a) paciente [PERSON_NAME] será tra…" at bounding box center [335, 172] width 233 height 133
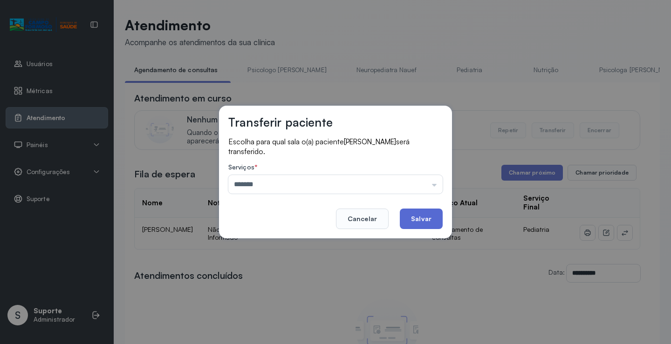
click at [432, 216] on button "Salvar" at bounding box center [421, 219] width 43 height 20
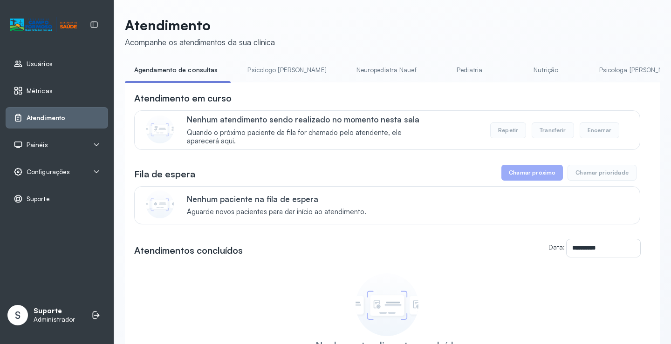
click at [276, 69] on link "Psicologo [PERSON_NAME]" at bounding box center [286, 69] width 97 height 15
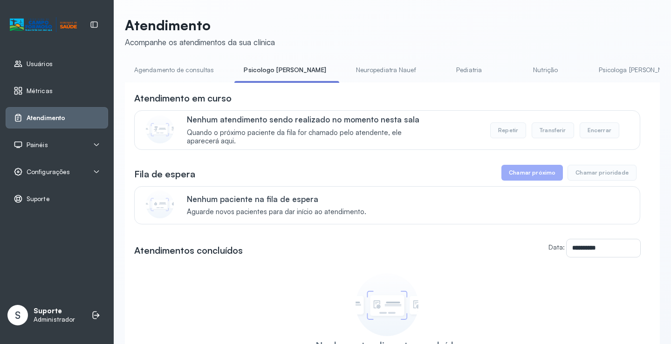
click at [183, 68] on link "Agendamento de consultas" at bounding box center [174, 69] width 98 height 15
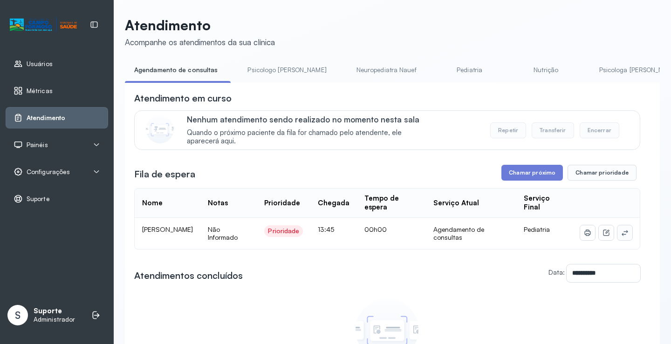
click at [621, 234] on icon at bounding box center [624, 233] width 6 height 6
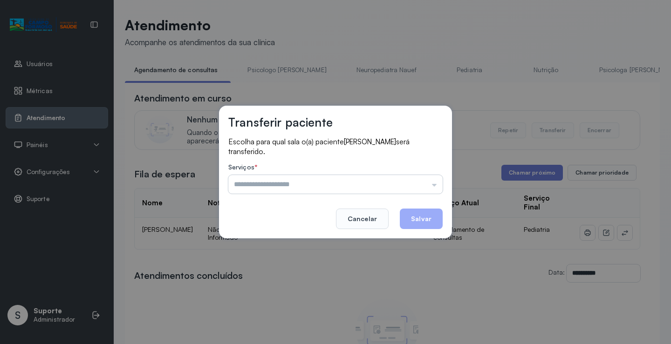
click at [396, 184] on input "text" at bounding box center [335, 184] width 214 height 19
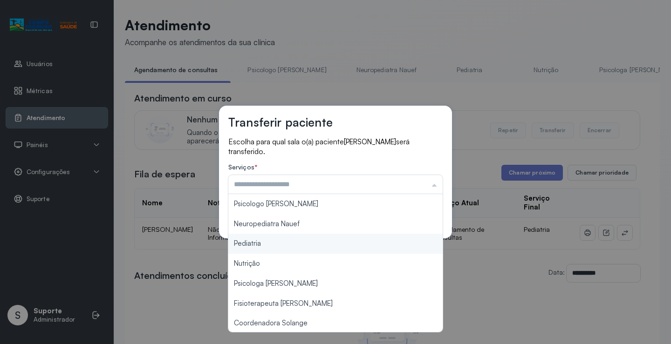
type input "*********"
drag, startPoint x: 285, startPoint y: 245, endPoint x: 345, endPoint y: 240, distance: 59.3
click at [286, 244] on div "Transferir paciente Escolha para qual sala o(a) paciente [PERSON_NAME] será tra…" at bounding box center [335, 172] width 671 height 344
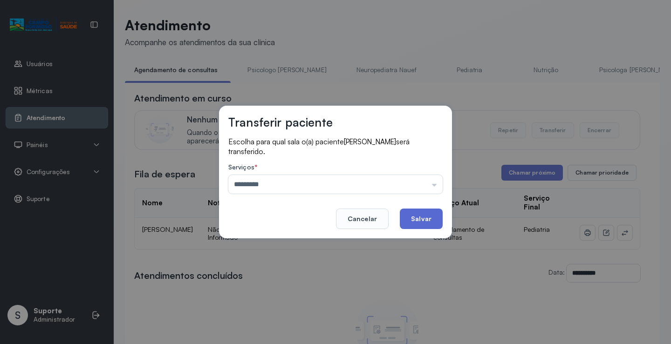
drag, startPoint x: 421, startPoint y: 221, endPoint x: 420, endPoint y: 216, distance: 4.9
click at [421, 219] on button "Salvar" at bounding box center [421, 219] width 43 height 20
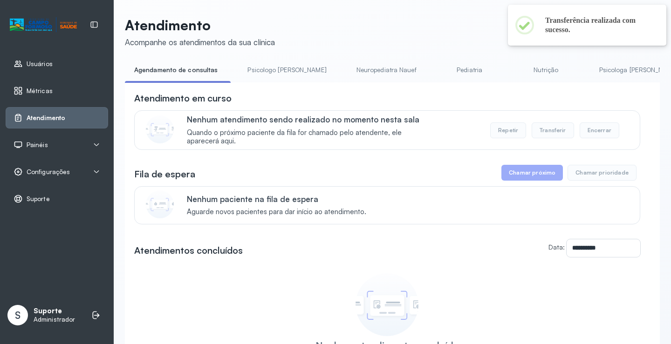
click at [437, 75] on link "Pediatria" at bounding box center [469, 69] width 65 height 15
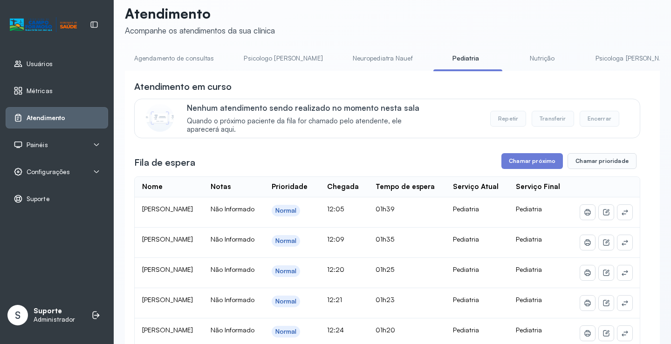
click at [189, 58] on link "Agendamento de consultas" at bounding box center [174, 58] width 98 height 15
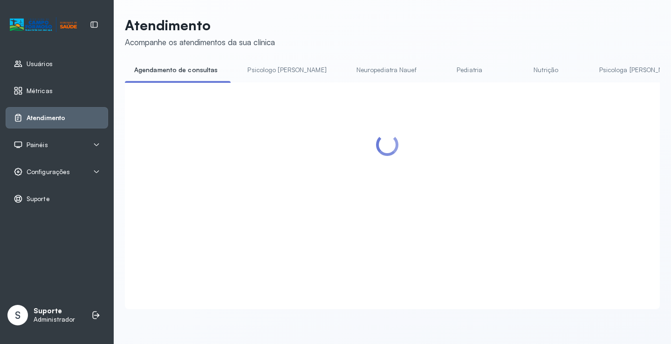
scroll to position [12, 0]
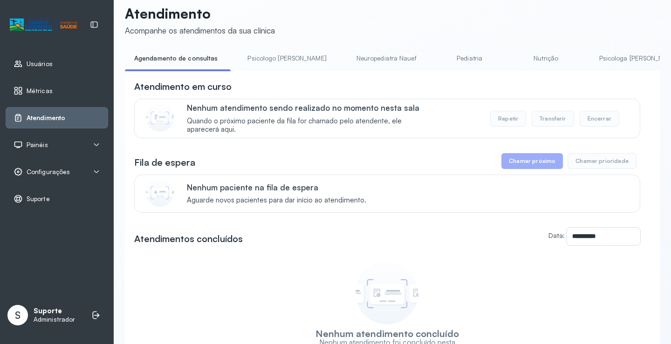
click at [437, 56] on link "Pediatria" at bounding box center [469, 58] width 65 height 15
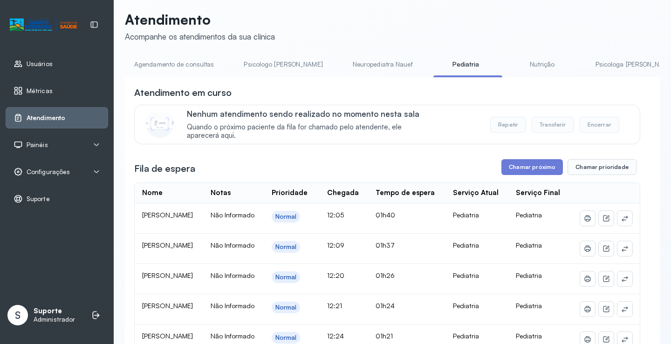
scroll to position [0, 0]
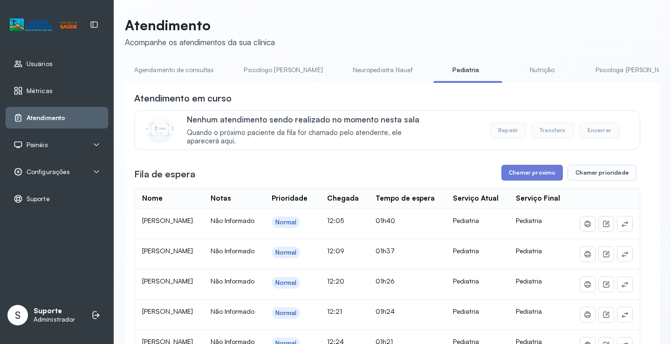
click at [168, 74] on link "Agendamento de consultas" at bounding box center [174, 69] width 98 height 15
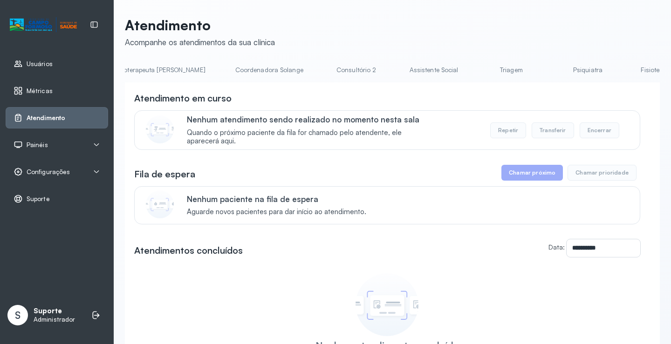
scroll to position [0, 605]
click at [466, 67] on link "Triagem" at bounding box center [498, 69] width 65 height 15
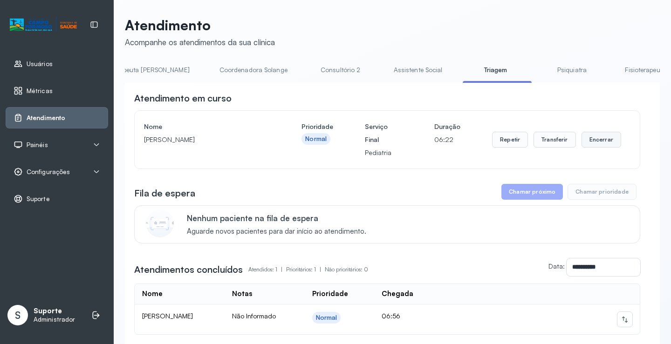
click at [591, 141] on button "Encerrar" at bounding box center [601, 140] width 40 height 16
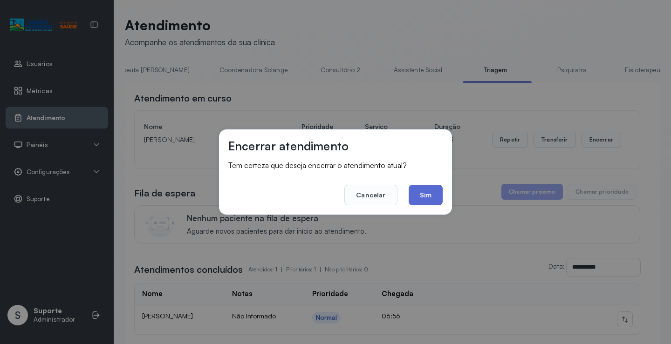
click at [432, 193] on button "Sim" at bounding box center [425, 195] width 34 height 20
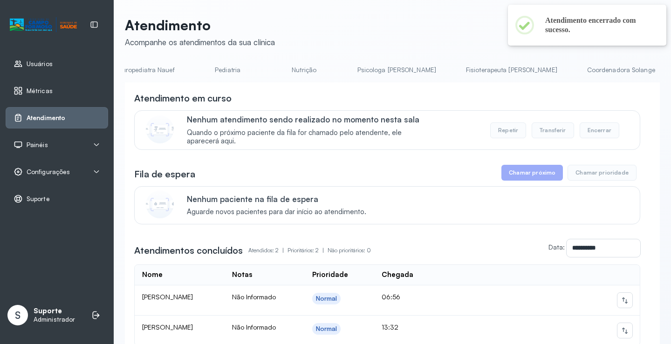
scroll to position [0, 0]
click at [174, 72] on link "Agendamento de consultas" at bounding box center [174, 69] width 98 height 15
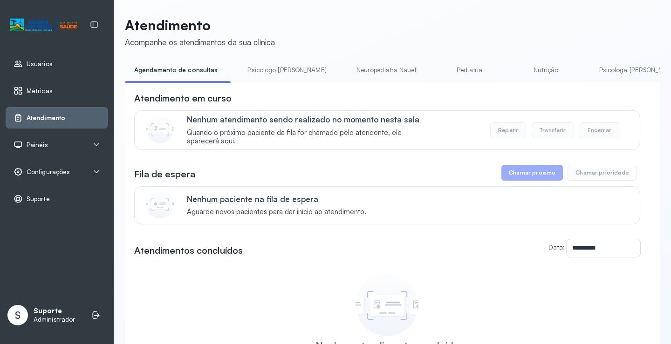
click at [437, 65] on link "Pediatria" at bounding box center [469, 69] width 65 height 15
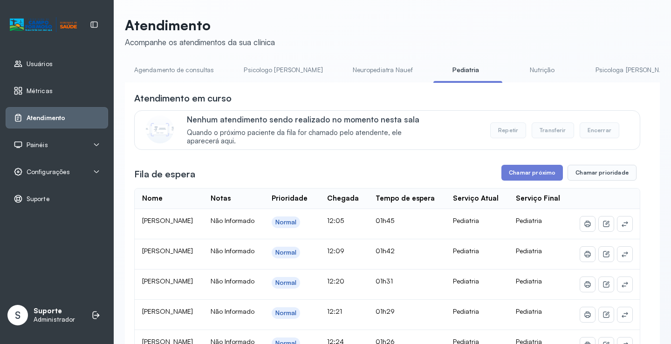
click at [197, 68] on link "Agendamento de consultas" at bounding box center [174, 69] width 98 height 15
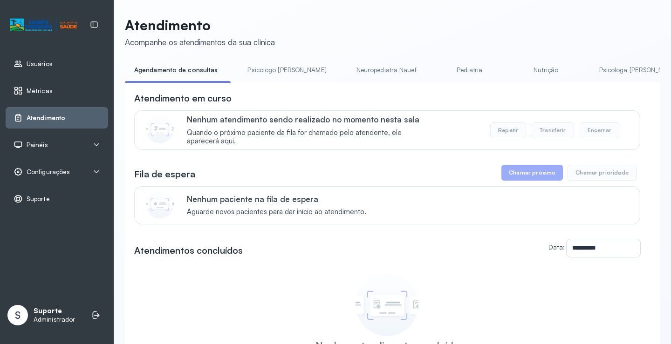
click at [443, 71] on link "Pediatria" at bounding box center [469, 69] width 65 height 15
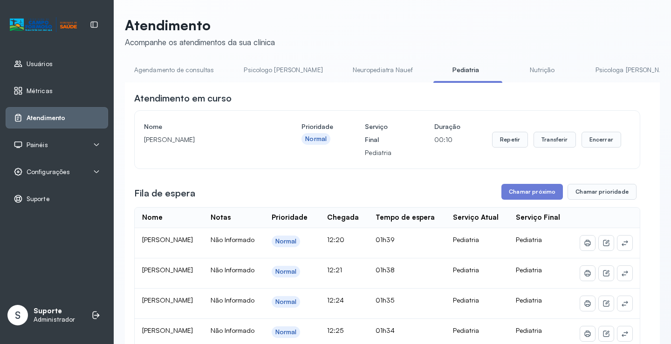
click at [173, 73] on link "Agendamento de consultas" at bounding box center [174, 69] width 98 height 15
